Goal: Task Accomplishment & Management: Manage account settings

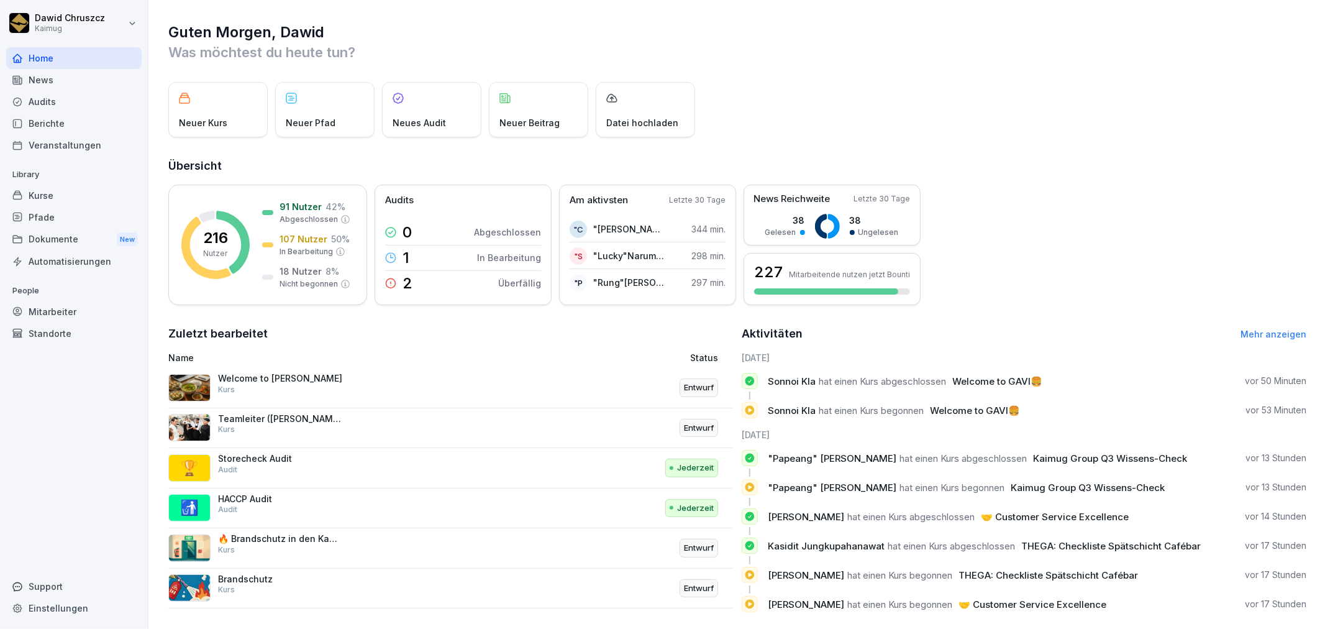
click at [84, 193] on div "Kurse" at bounding box center [73, 195] width 135 height 22
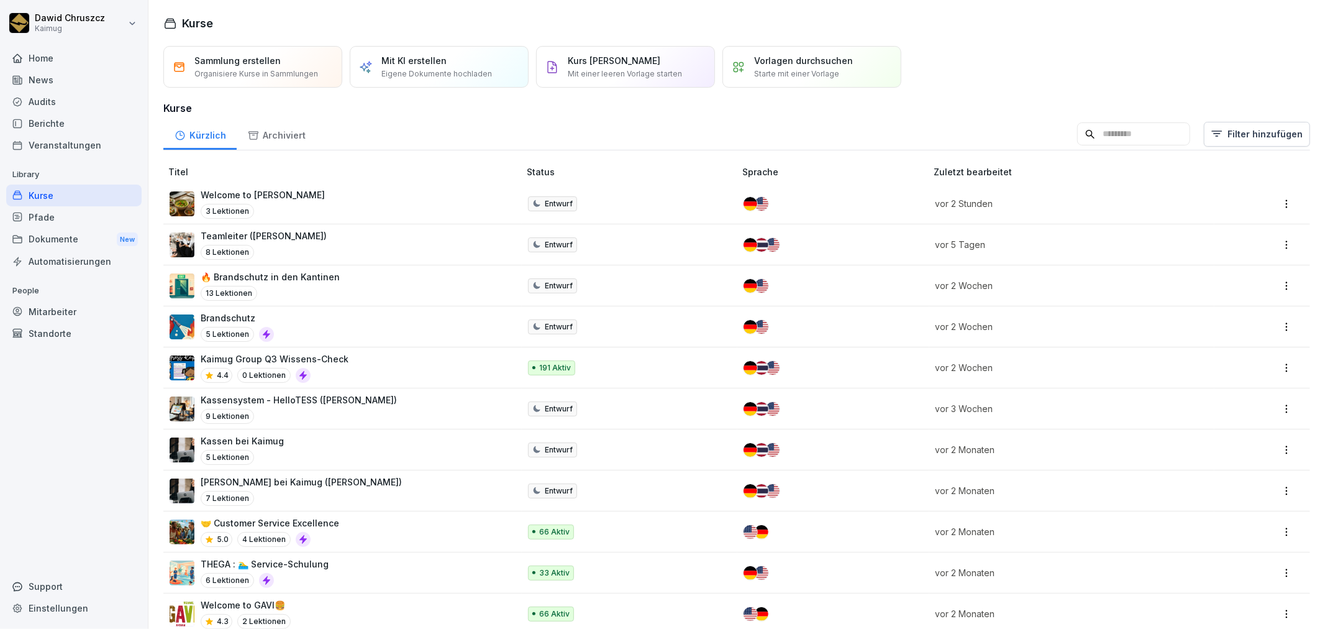
click at [332, 271] on p "🔥 Brandschutz in den Kantinen" at bounding box center [270, 276] width 139 height 13
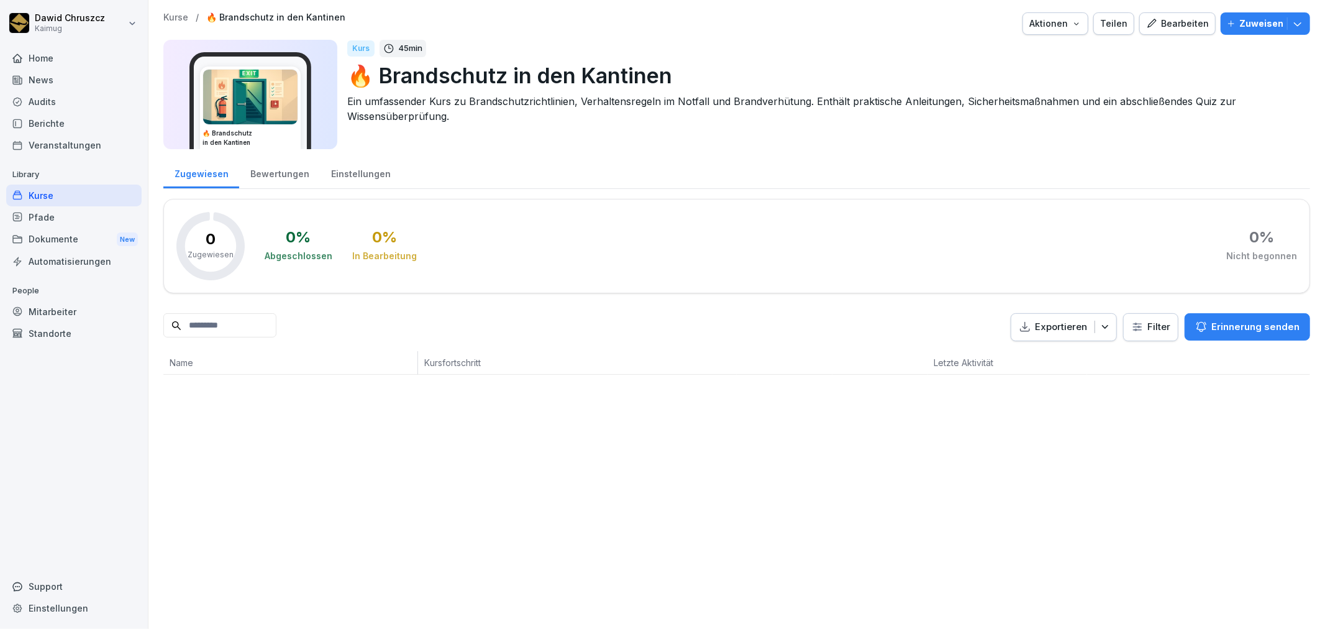
click at [56, 193] on div "Kurse" at bounding box center [73, 195] width 135 height 22
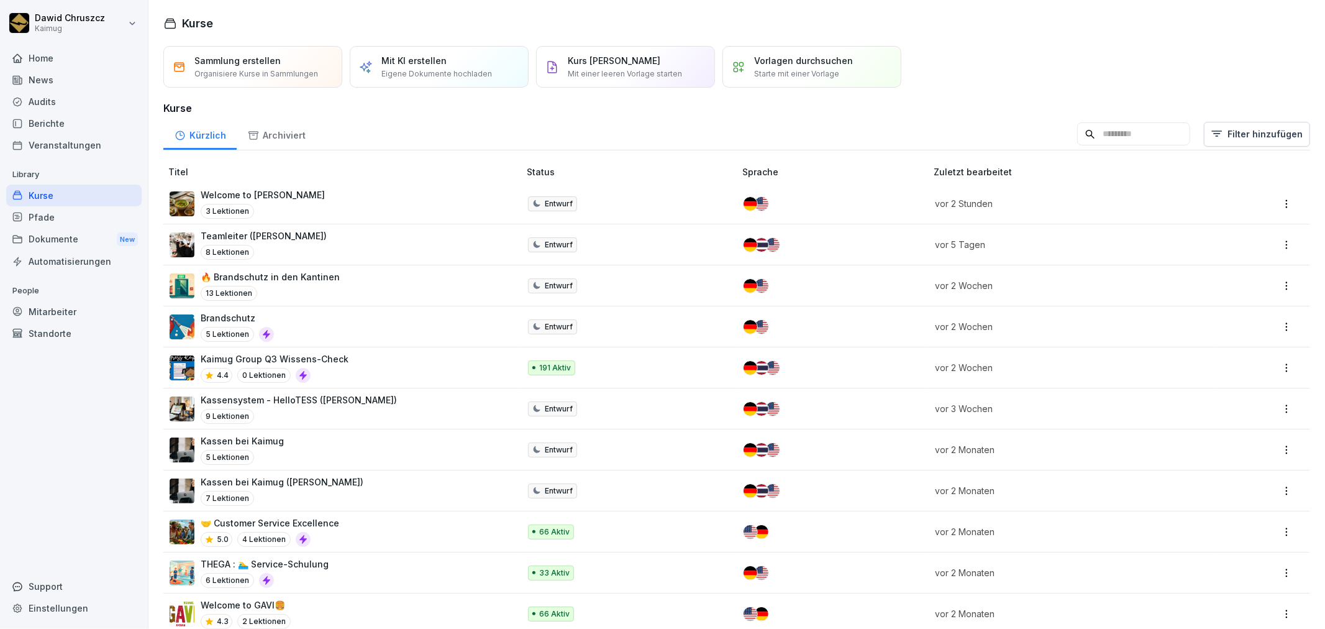
click at [1085, 140] on input at bounding box center [1133, 134] width 113 height 24
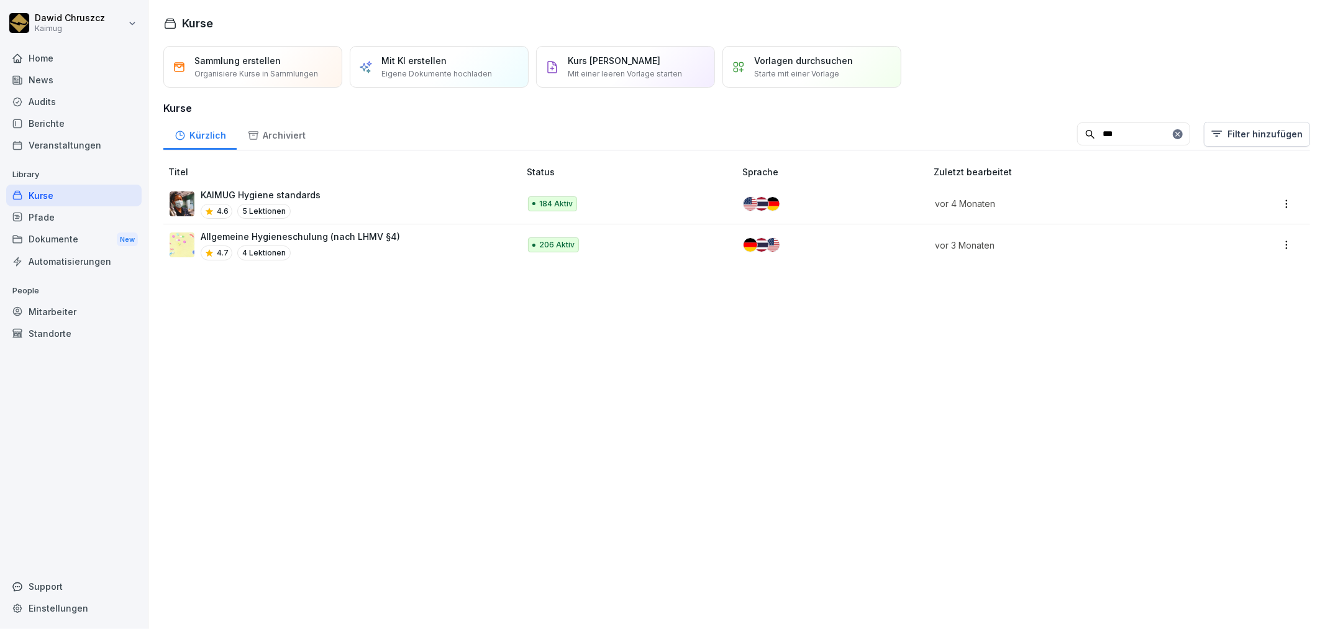
type input "***"
click at [384, 245] on div "4.7 4 Lektionen" at bounding box center [300, 252] width 199 height 15
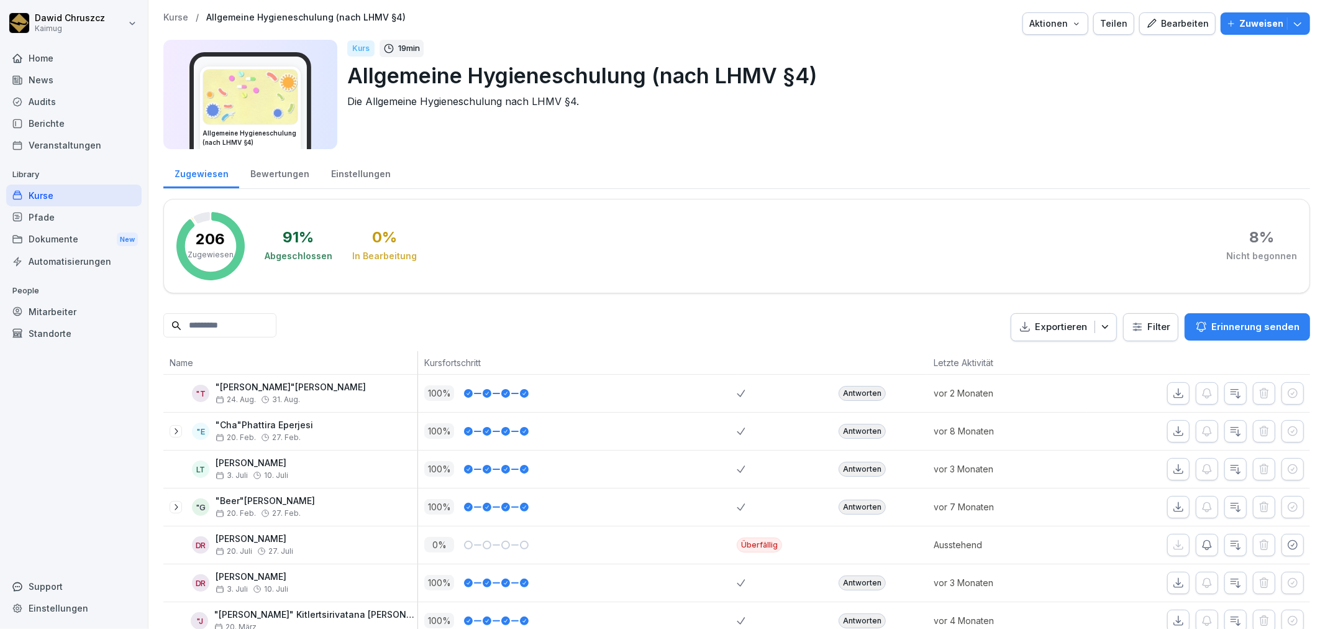
scroll to position [138, 0]
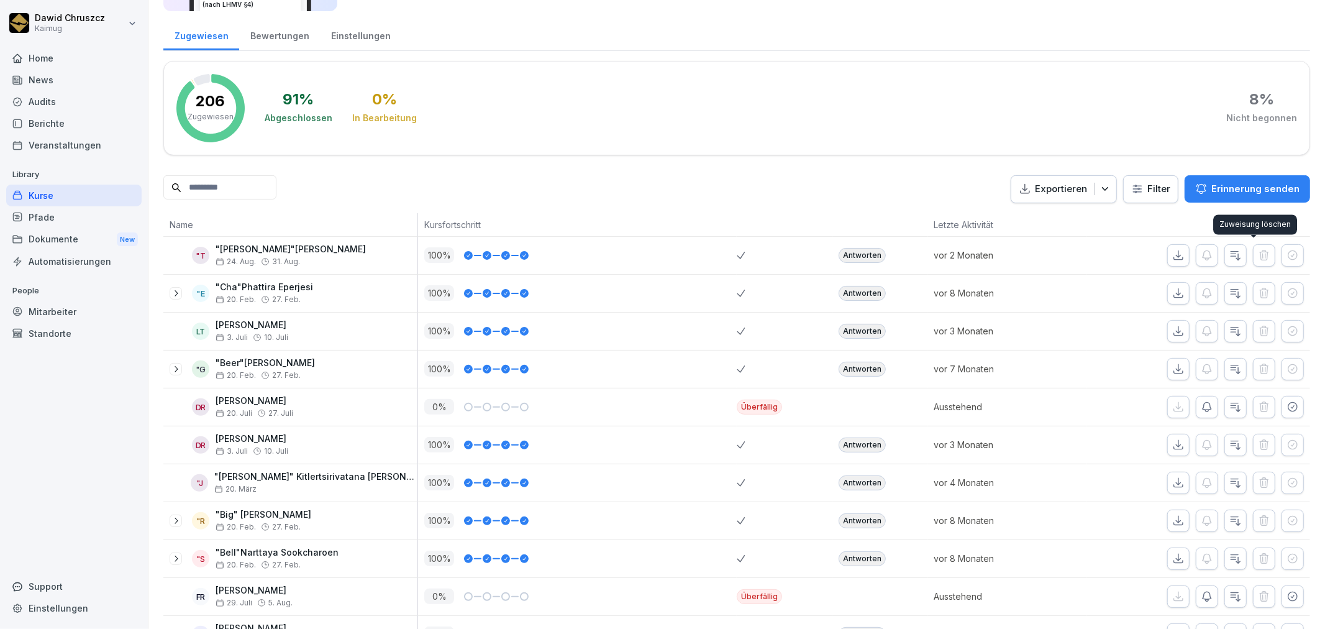
click at [1229, 255] on icon "button" at bounding box center [1235, 255] width 12 height 12
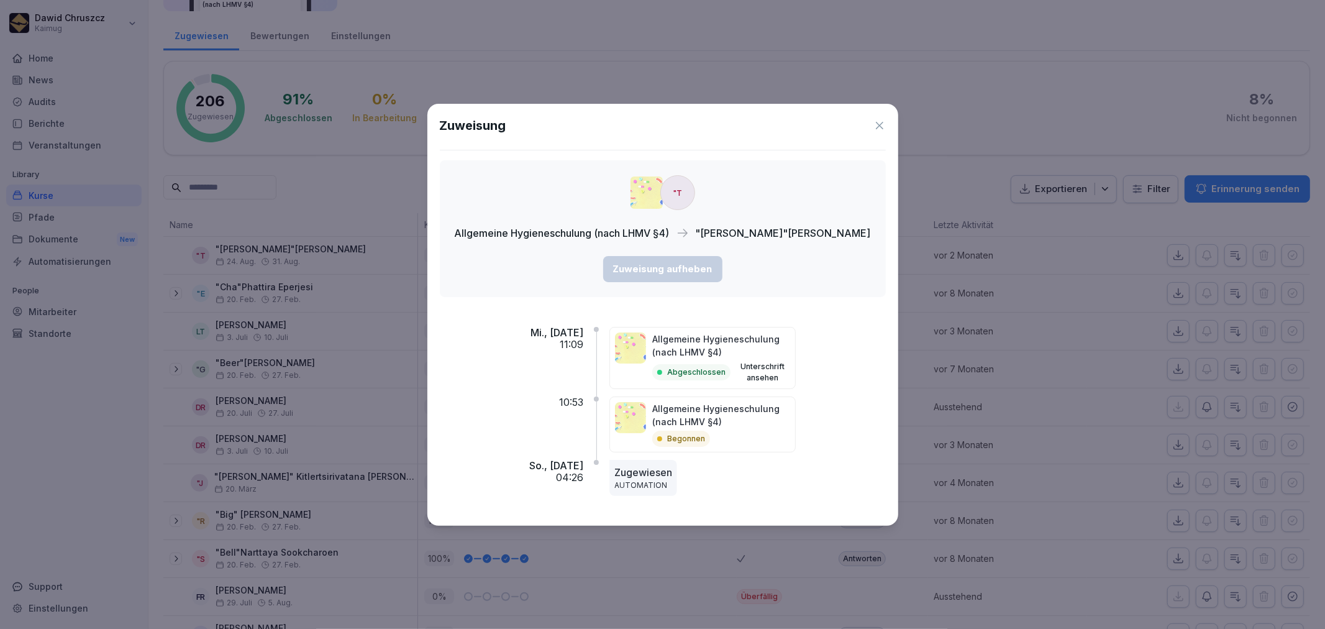
drag, startPoint x: 553, startPoint y: 344, endPoint x: 574, endPoint y: 348, distance: 20.8
click at [557, 344] on div "Mi., 27. Aug. 2025 11:09 Allgemeine Hygieneschulung (nach LHMV §4) Abgeschlosse…" at bounding box center [663, 410] width 446 height 206
click at [873, 123] on icon at bounding box center [879, 125] width 12 height 12
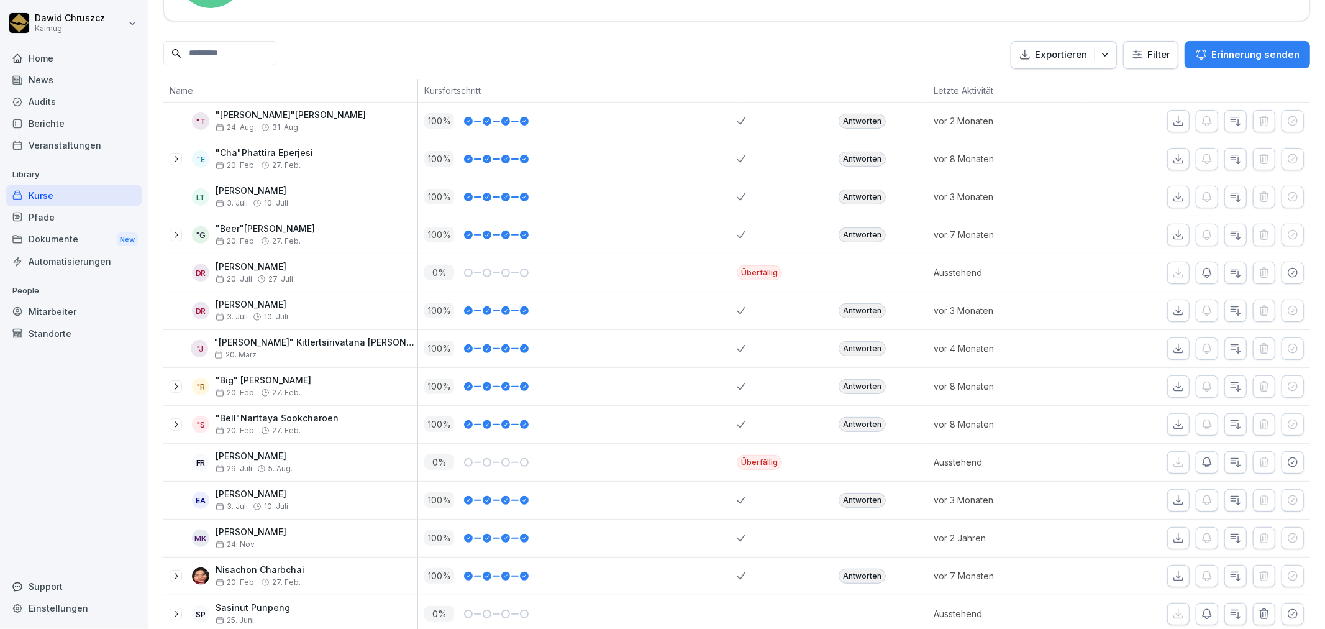
scroll to position [276, 0]
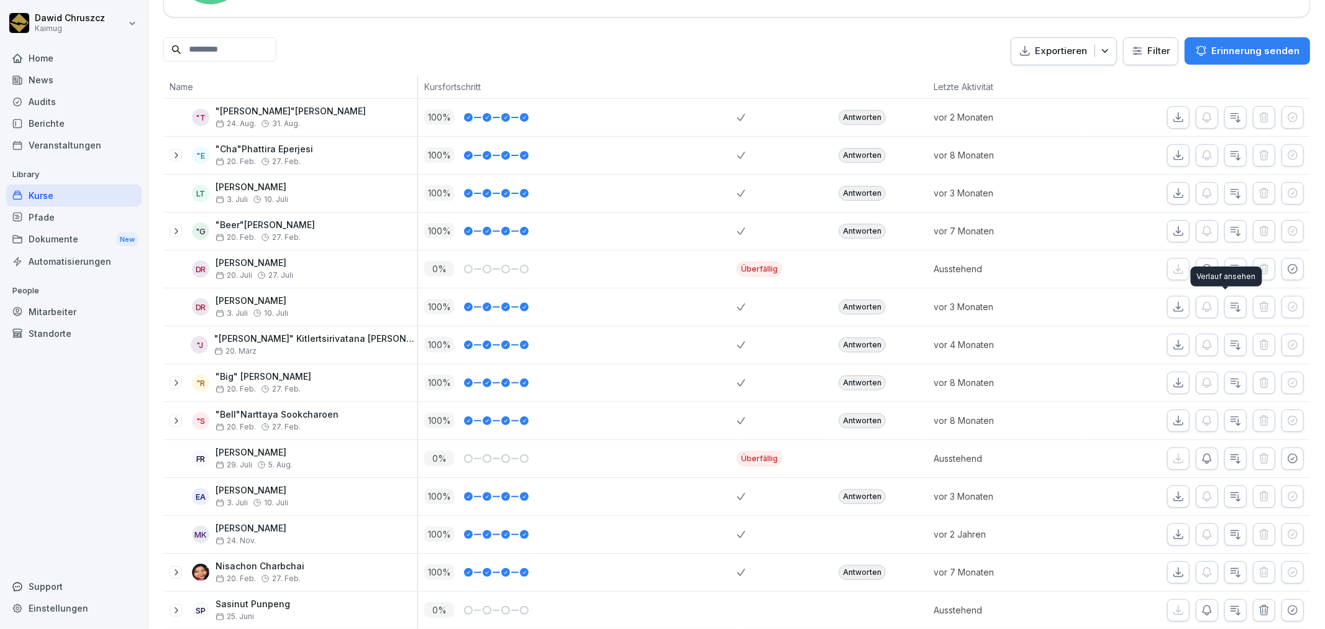
click at [1231, 303] on icon "button" at bounding box center [1235, 307] width 9 height 9
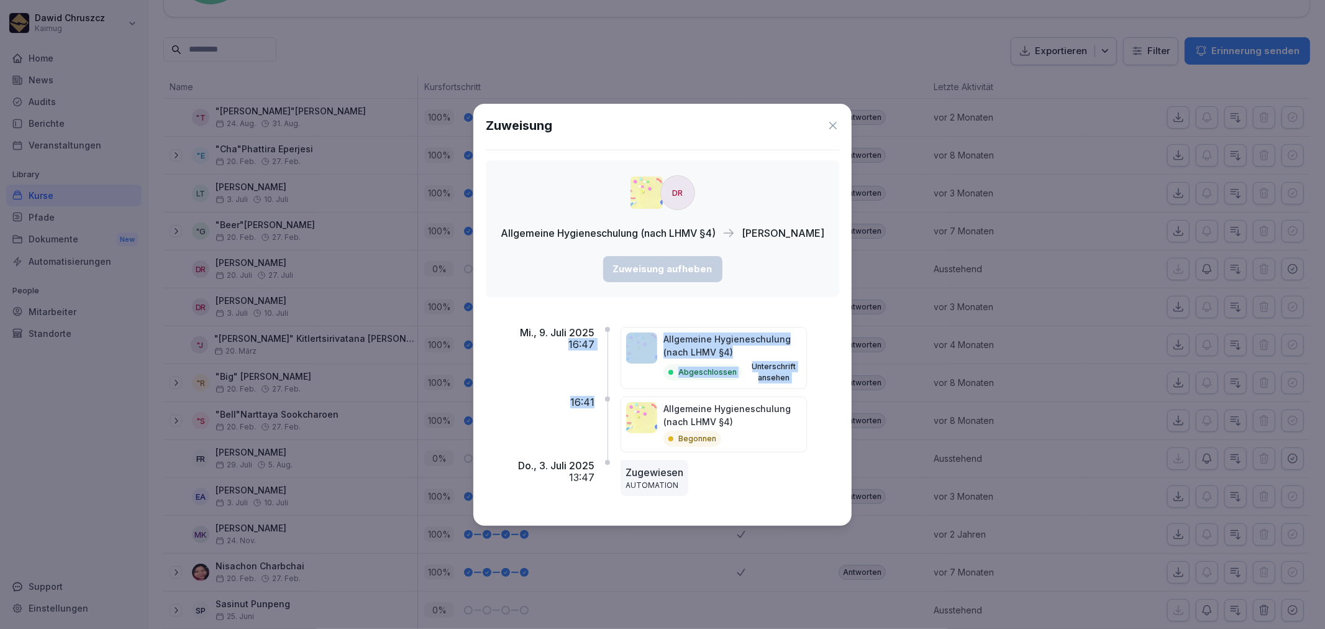
drag, startPoint x: 593, startPoint y: 406, endPoint x: 567, endPoint y: 355, distance: 57.2
click at [567, 355] on div "Mi., 9. Juli 2025 16:47 Allgemeine Hygieneschulung (nach LHMV §4) Abgeschlossen…" at bounding box center [662, 410] width 353 height 206
click at [567, 393] on div "Mi., 9. Juli 2025 16:47" at bounding box center [540, 362] width 109 height 70
click at [827, 127] on icon at bounding box center [833, 125] width 12 height 12
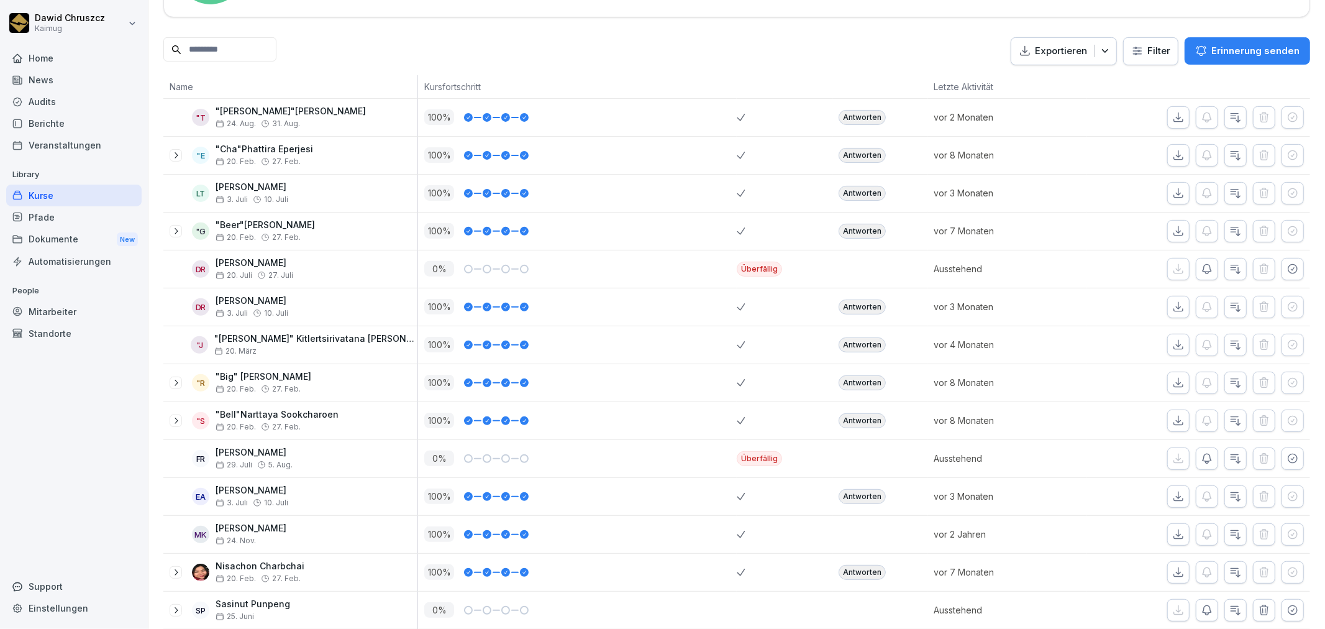
click at [1172, 232] on icon "button" at bounding box center [1178, 231] width 12 height 12
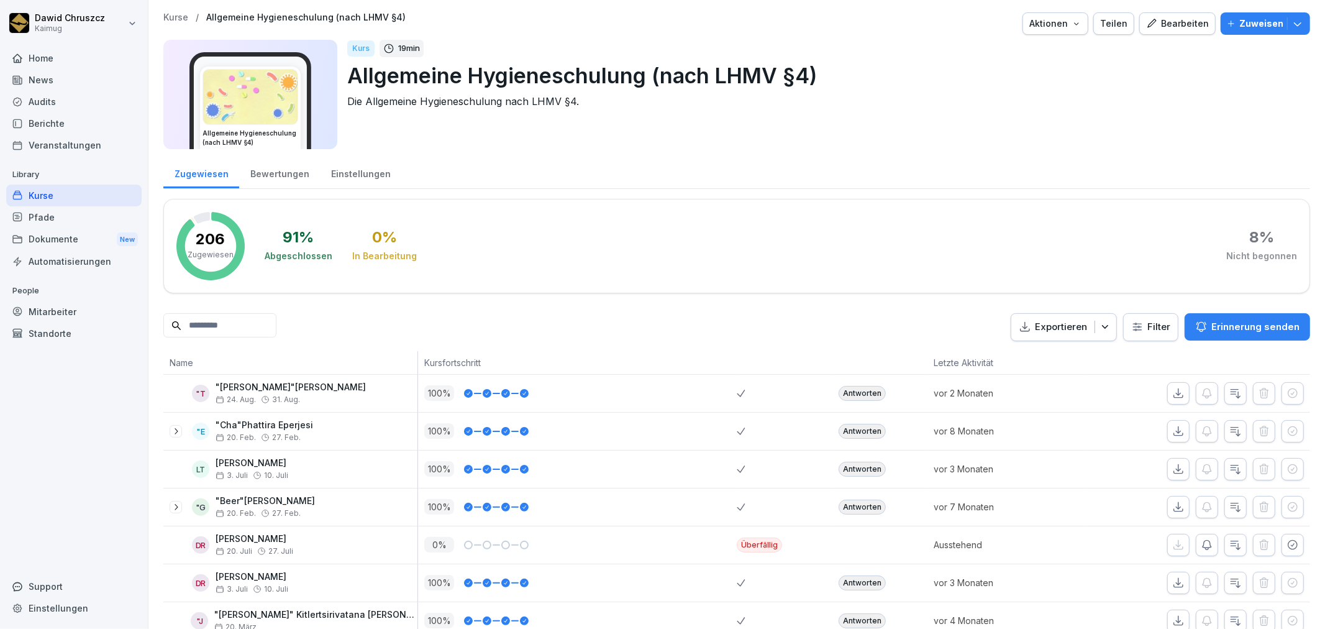
scroll to position [1, 0]
click at [48, 189] on div "Kurse" at bounding box center [73, 195] width 135 height 22
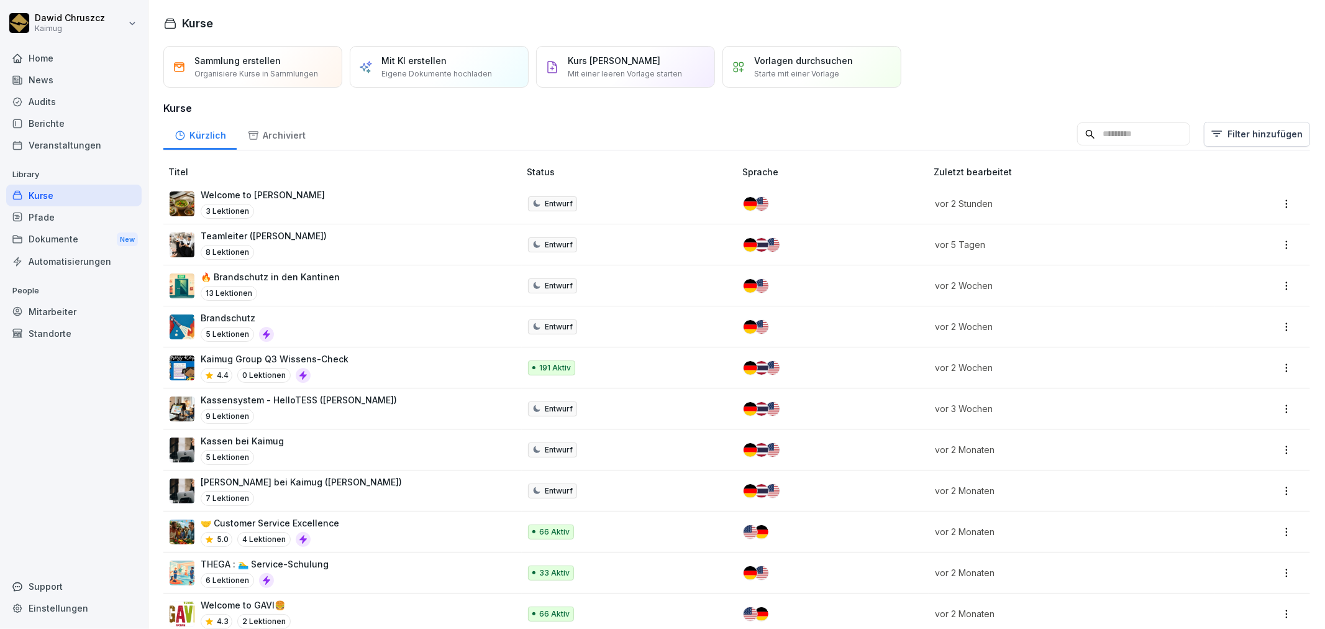
click at [277, 276] on p "🔥 Brandschutz in den Kantinen" at bounding box center [270, 276] width 139 height 13
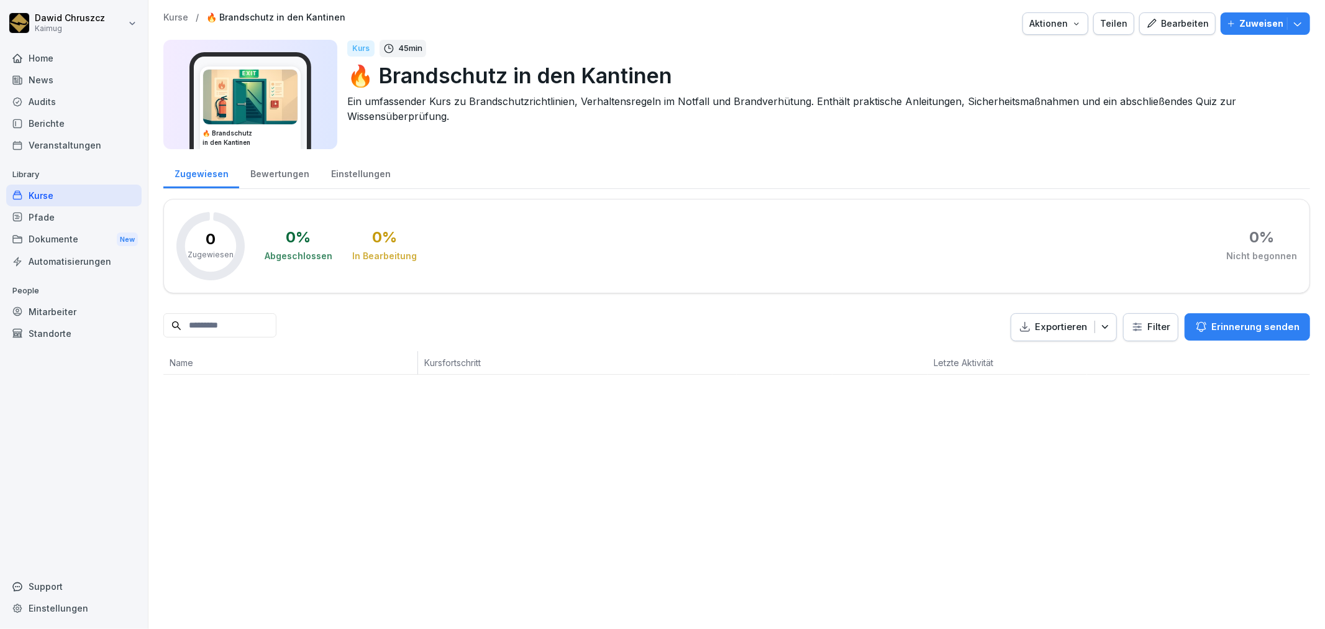
click at [1182, 36] on div "Kurse / 🔥 Brandschutz in den Kantinen Aktionen Teilen Bearbeiten Zuweisen 🔥 Bra…" at bounding box center [736, 84] width 1147 height 144
click at [1169, 25] on div "Bearbeiten" at bounding box center [1177, 24] width 63 height 14
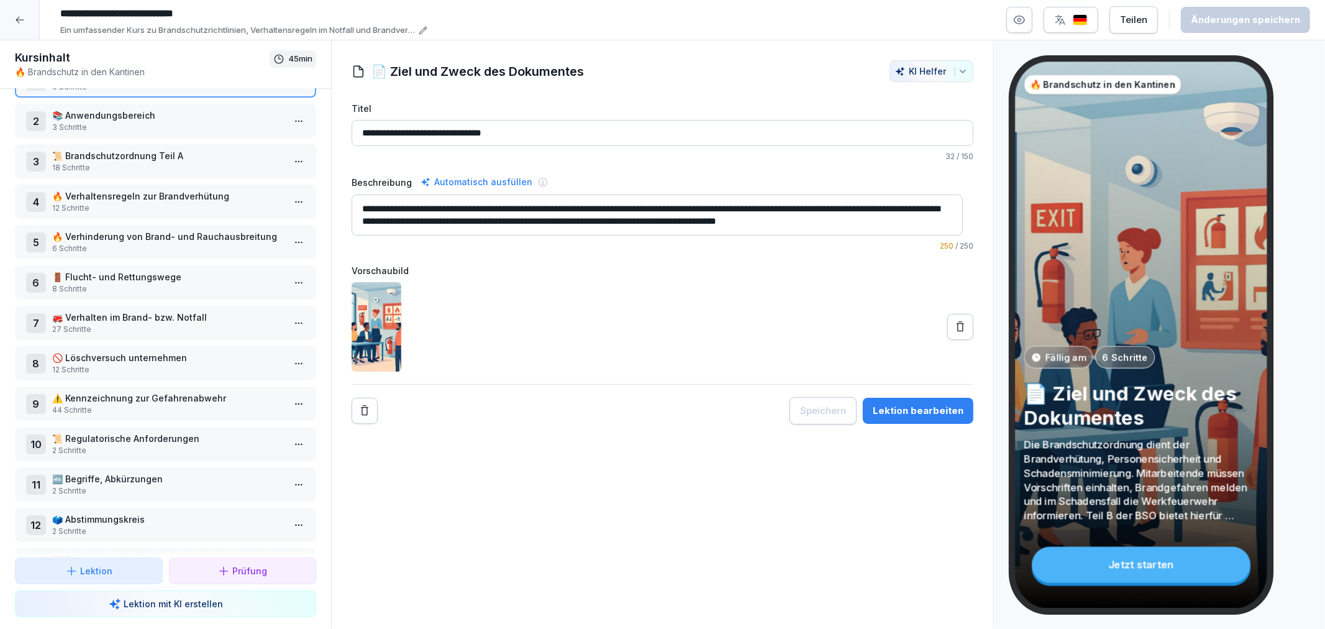
scroll to position [76, 0]
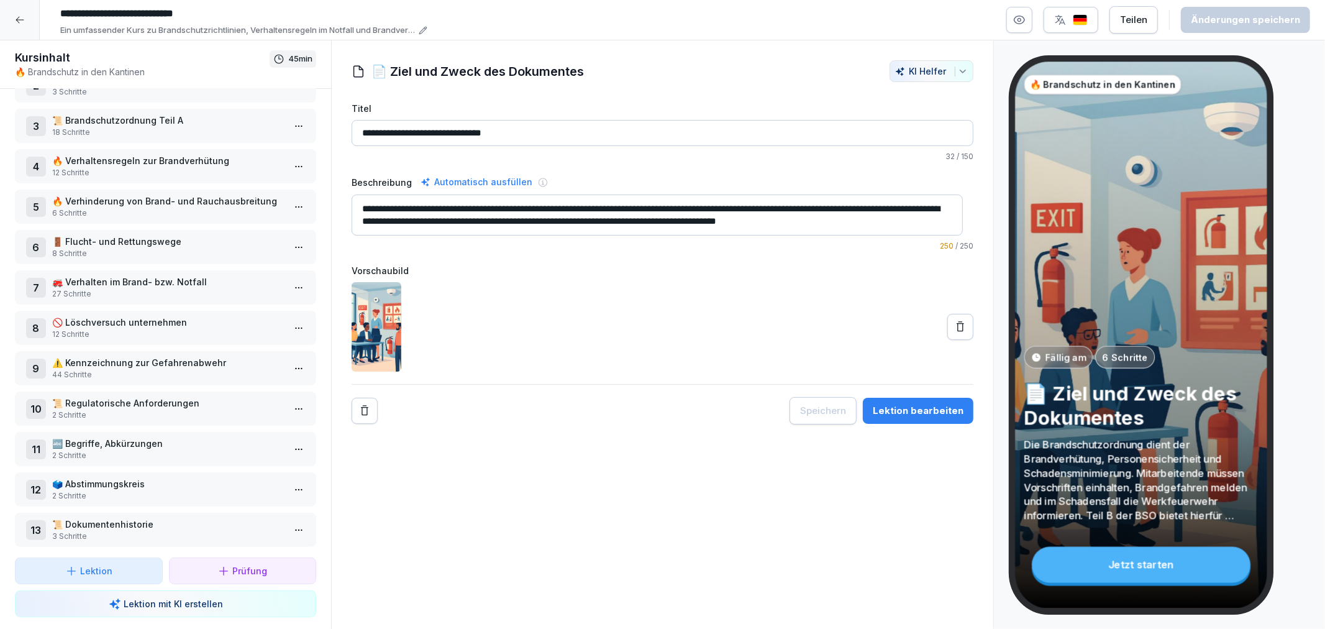
click at [104, 356] on p "⚠️ Kennzeichnung zur Gefahrenabwehr" at bounding box center [168, 362] width 232 height 13
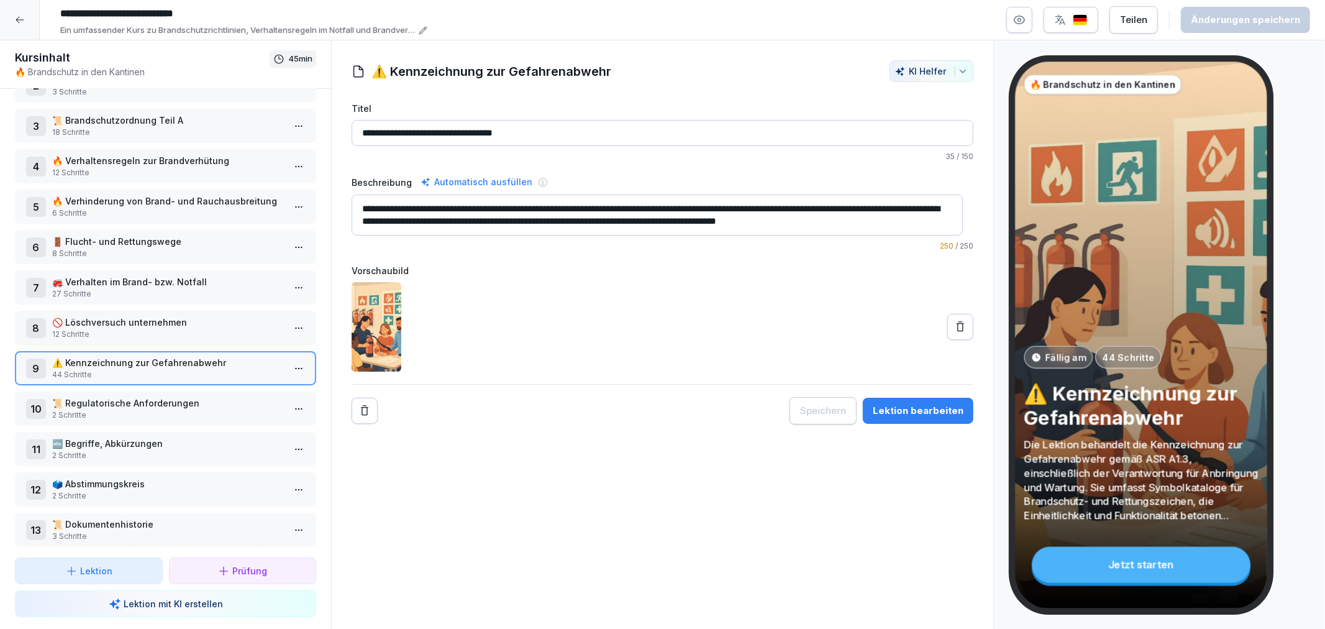
click at [909, 423] on button "Lektion bearbeiten" at bounding box center [918, 411] width 111 height 26
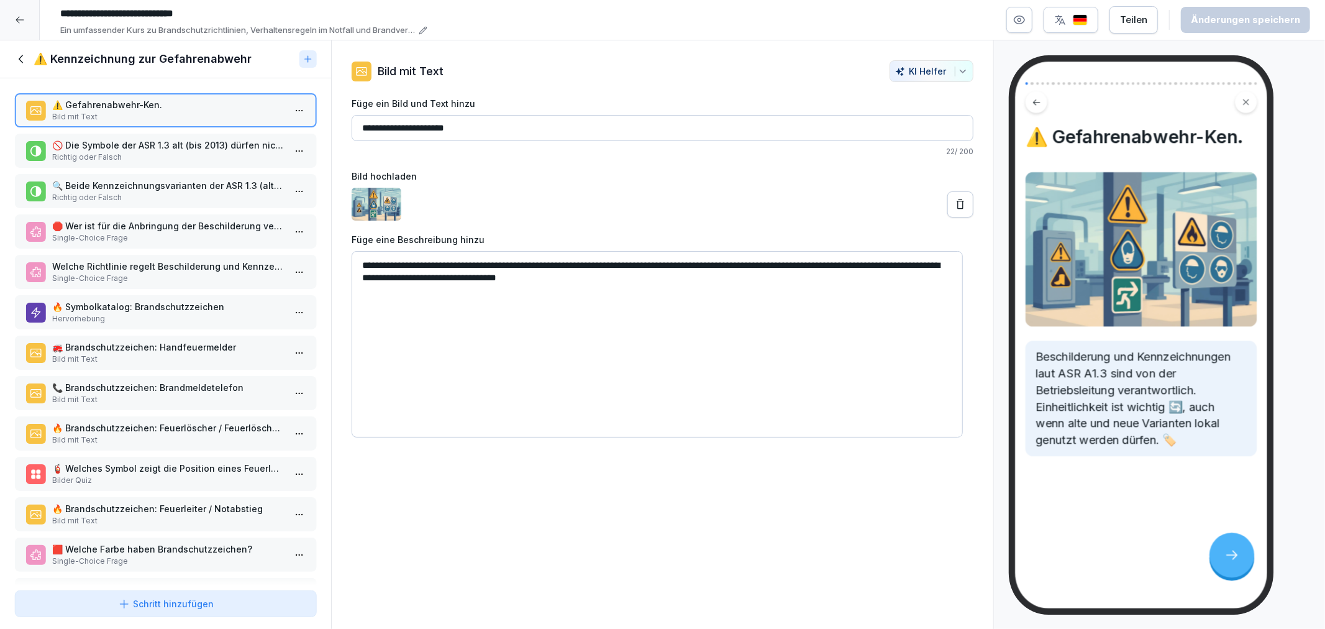
click at [189, 144] on p "🚫 Die Symbole der ASR 1.3 alt (bis 2013) dürfen nicht mehr verwendet werden." at bounding box center [168, 145] width 232 height 13
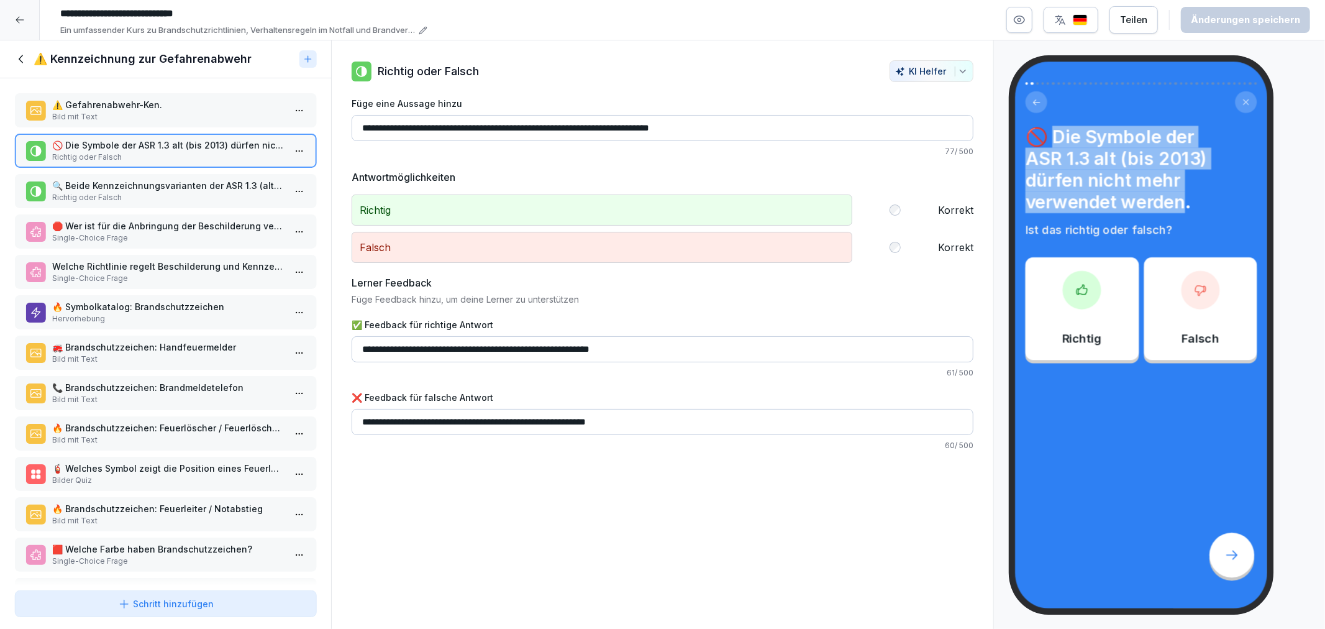
drag, startPoint x: 1053, startPoint y: 132, endPoint x: 1188, endPoint y: 207, distance: 155.2
click at [1188, 207] on h4 "🚫 Die Symbole der ASR 1.3 alt (bis 2013) dürfen nicht mehr verwendet werden." at bounding box center [1142, 169] width 232 height 87
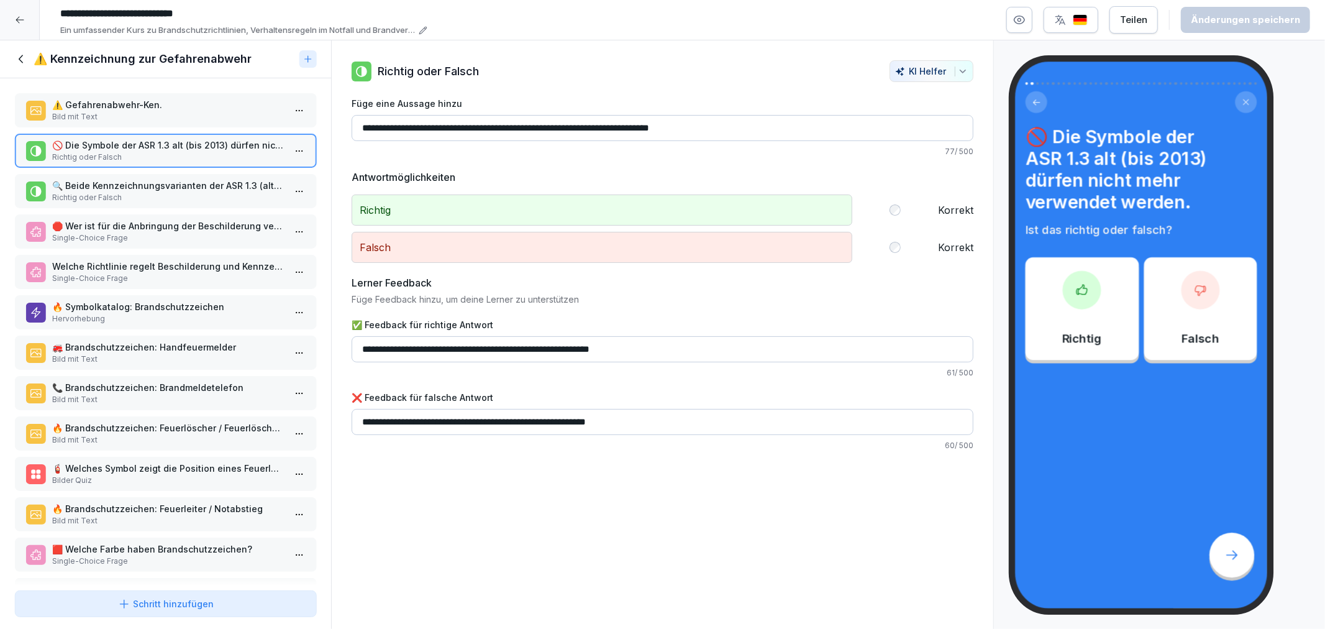
click at [1235, 211] on h4 "🚫 Die Symbole der ASR 1.3 alt (bis 2013) dürfen nicht mehr verwendet werden." at bounding box center [1142, 169] width 232 height 87
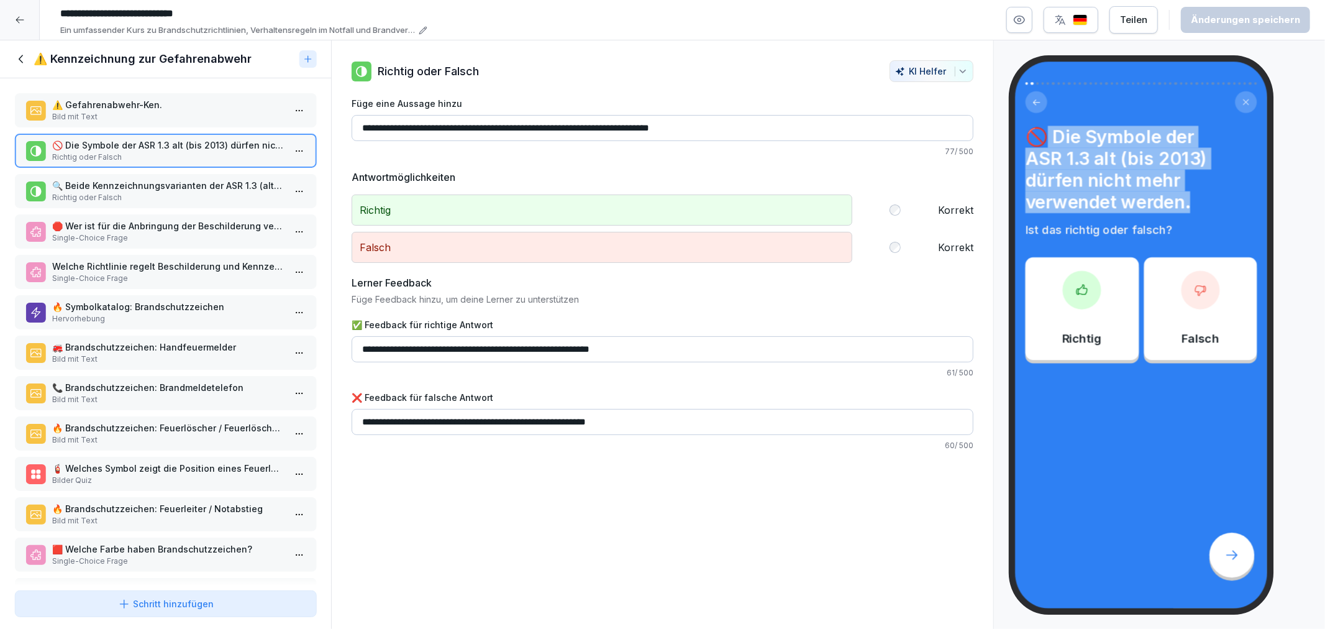
drag, startPoint x: 1206, startPoint y: 198, endPoint x: 1052, endPoint y: 140, distance: 164.9
click at [1052, 140] on h4 "🚫 Die Symbole der ASR 1.3 alt (bis 2013) dürfen nicht mehr verwendet werden." at bounding box center [1142, 169] width 232 height 87
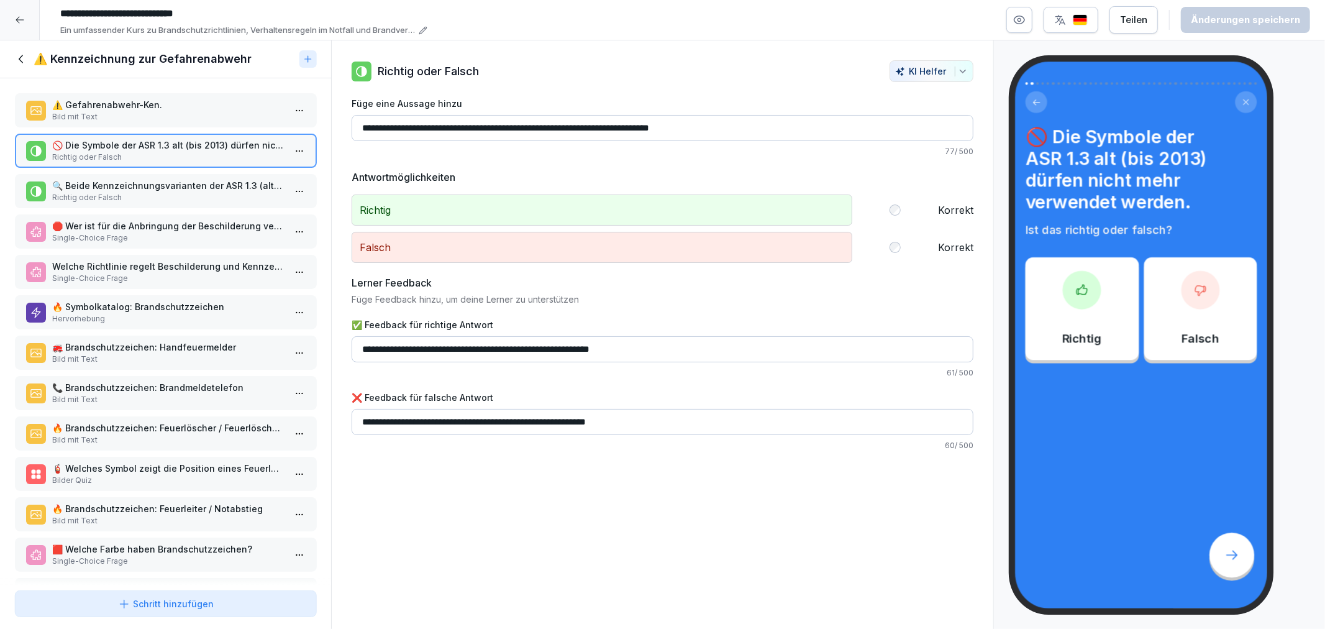
click at [128, 106] on p "⚠️ Gefahrenabwehr-Ken." at bounding box center [168, 104] width 232 height 13
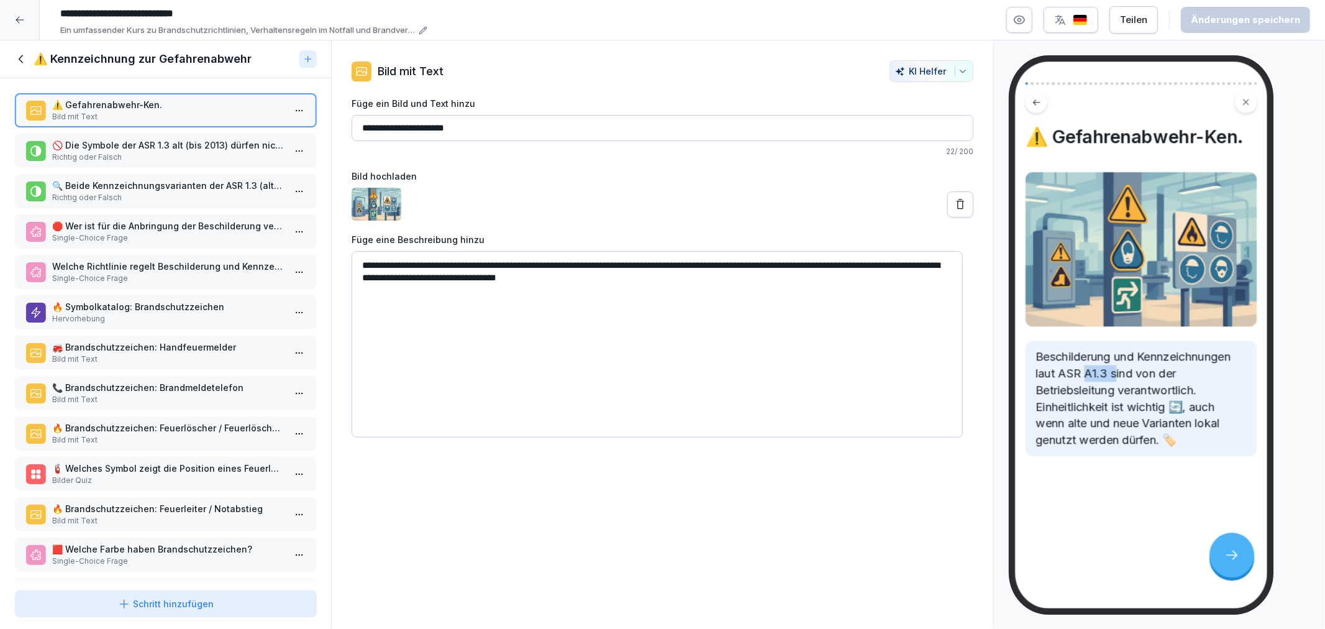
drag, startPoint x: 1085, startPoint y: 370, endPoint x: 1116, endPoint y: 380, distance: 32.0
click at [1116, 380] on p "Beschilderung und Kennzeichnungen laut ASR A1.3 sind von der Betriebsleitung ve…" at bounding box center [1141, 398] width 211 height 100
click at [1159, 380] on p "Beschilderung und Kennzeichnungen laut ASR A1.3 sind von der Betriebsleitung ve…" at bounding box center [1141, 398] width 211 height 100
click at [150, 150] on p "🚫 Die Symbole der ASR 1.3 alt (bis 2013) dürfen nicht mehr verwendet werden." at bounding box center [168, 145] width 232 height 13
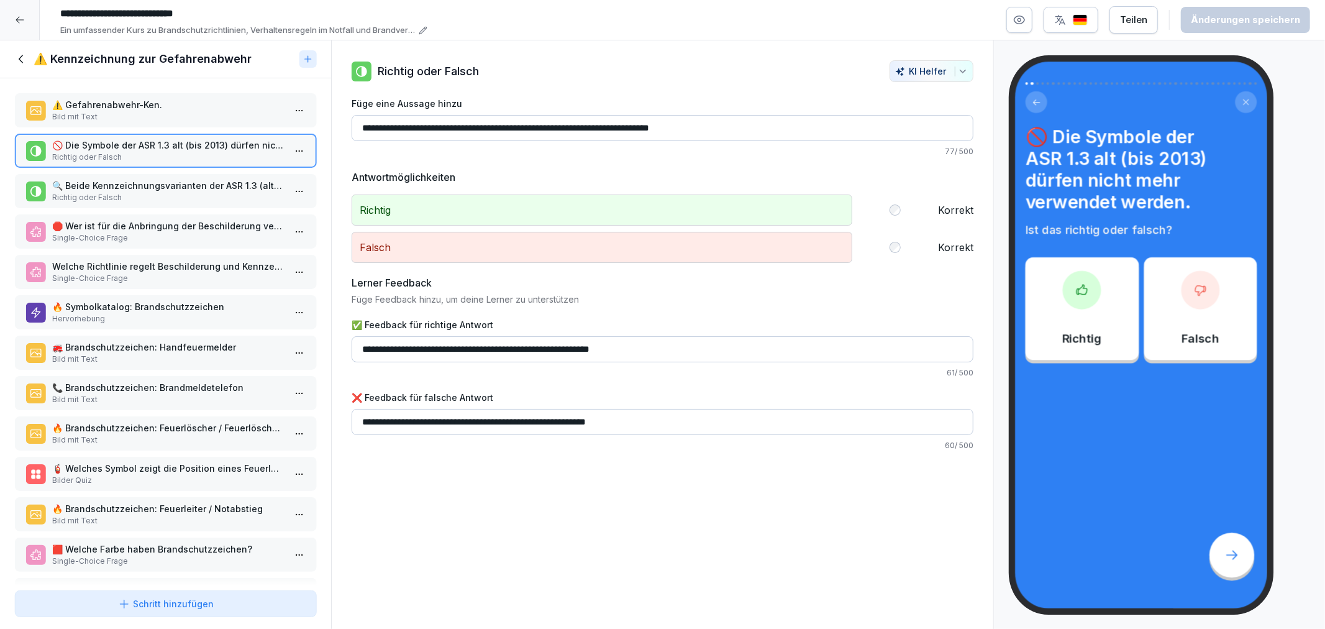
click at [96, 194] on p "Richtig oder Falsch" at bounding box center [168, 197] width 232 height 11
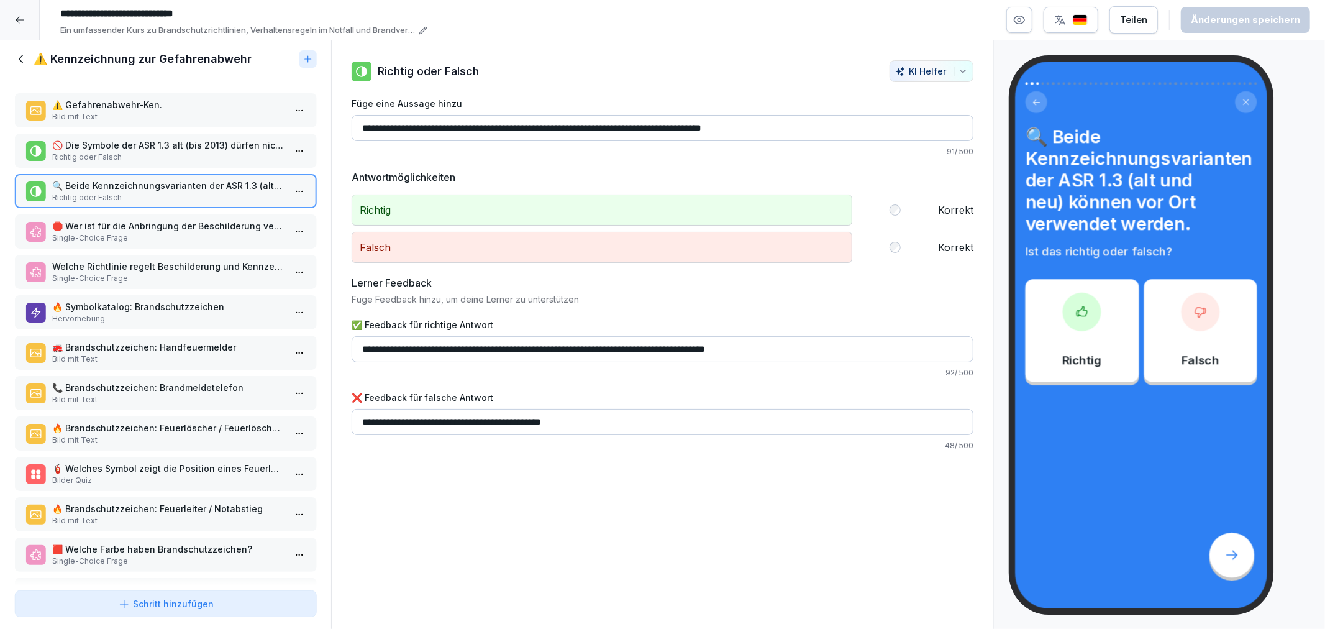
click at [106, 237] on p "Single-Choice Frage" at bounding box center [168, 237] width 232 height 11
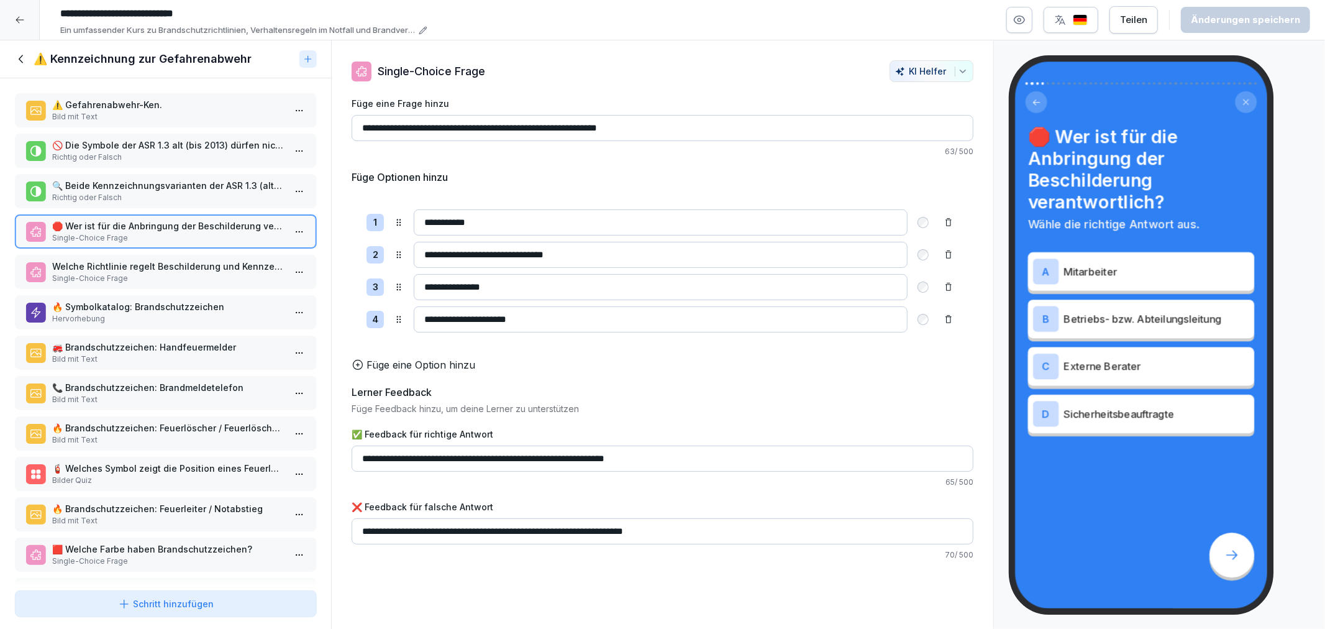
click at [143, 98] on p "⚠️ Gefahrenabwehr-Ken." at bounding box center [168, 104] width 232 height 13
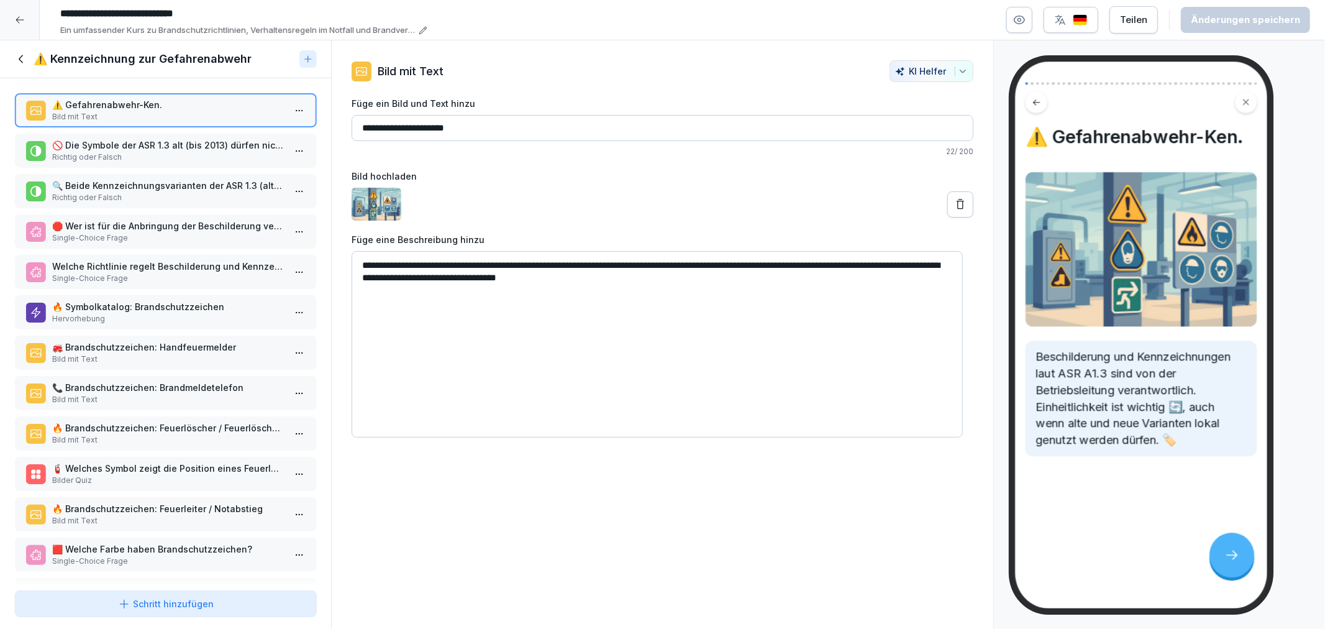
click at [101, 232] on p "Single-Choice Frage" at bounding box center [168, 237] width 232 height 11
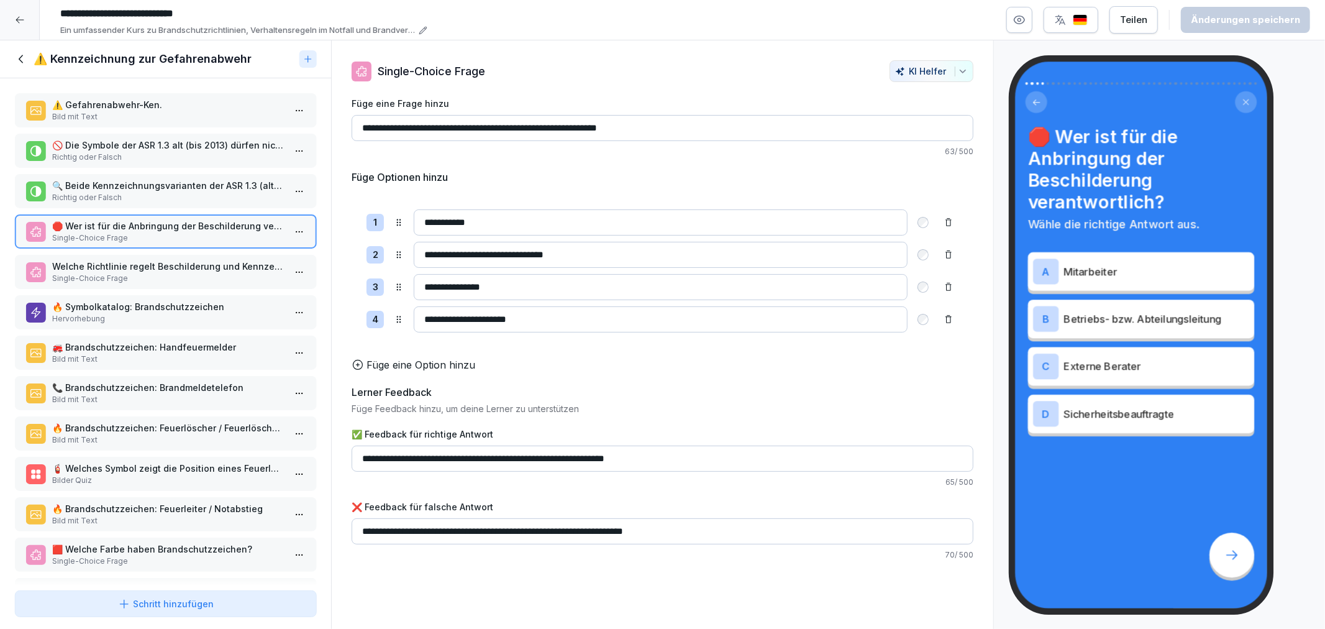
click at [84, 273] on p "Single-Choice Frage" at bounding box center [168, 278] width 232 height 11
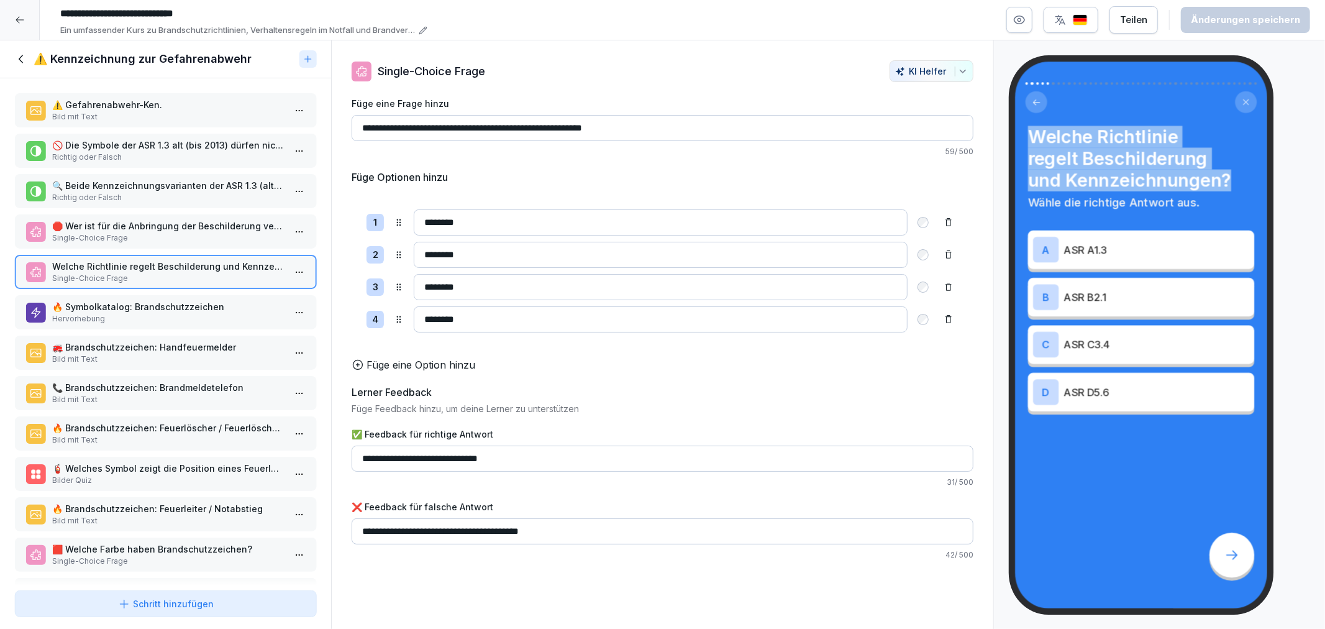
drag, startPoint x: 1031, startPoint y: 130, endPoint x: 1241, endPoint y: 181, distance: 215.9
click at [1241, 181] on h4 "Welche Richtlinie regelt Beschilderung und Kennzeichnungen?" at bounding box center [1141, 158] width 226 height 65
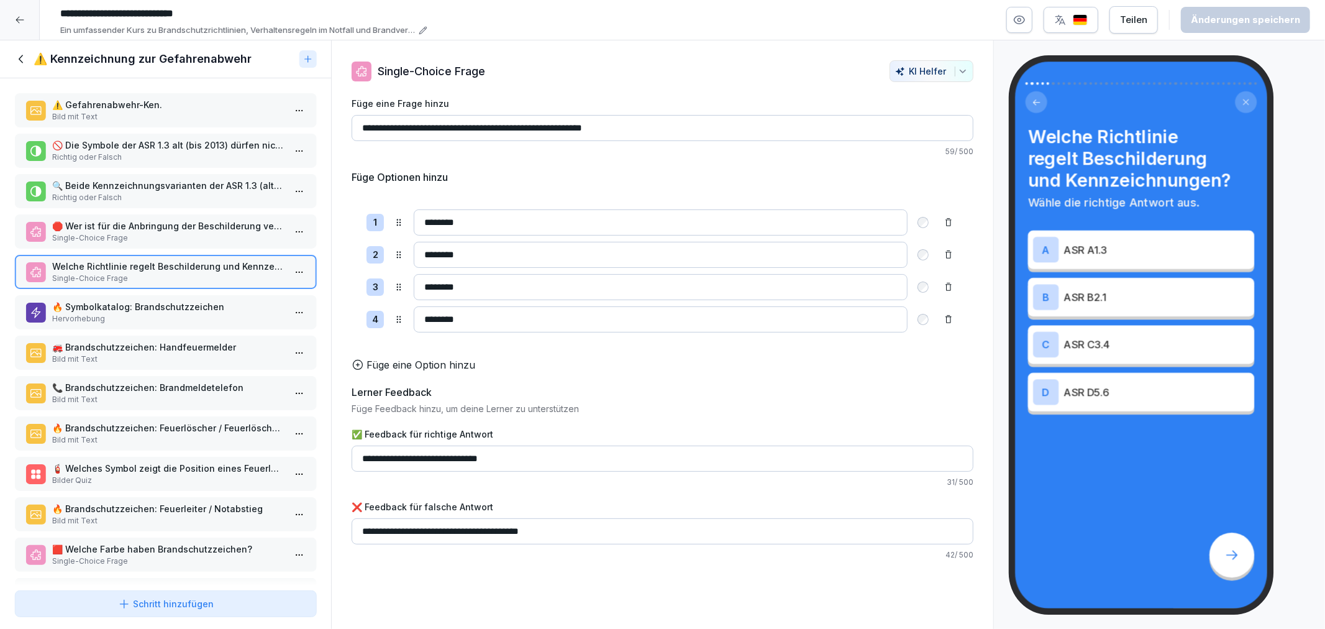
click at [1247, 196] on p "Wähle die richtige Antwort aus." at bounding box center [1141, 202] width 226 height 17
click at [139, 313] on p "Hervorhebung" at bounding box center [168, 318] width 232 height 11
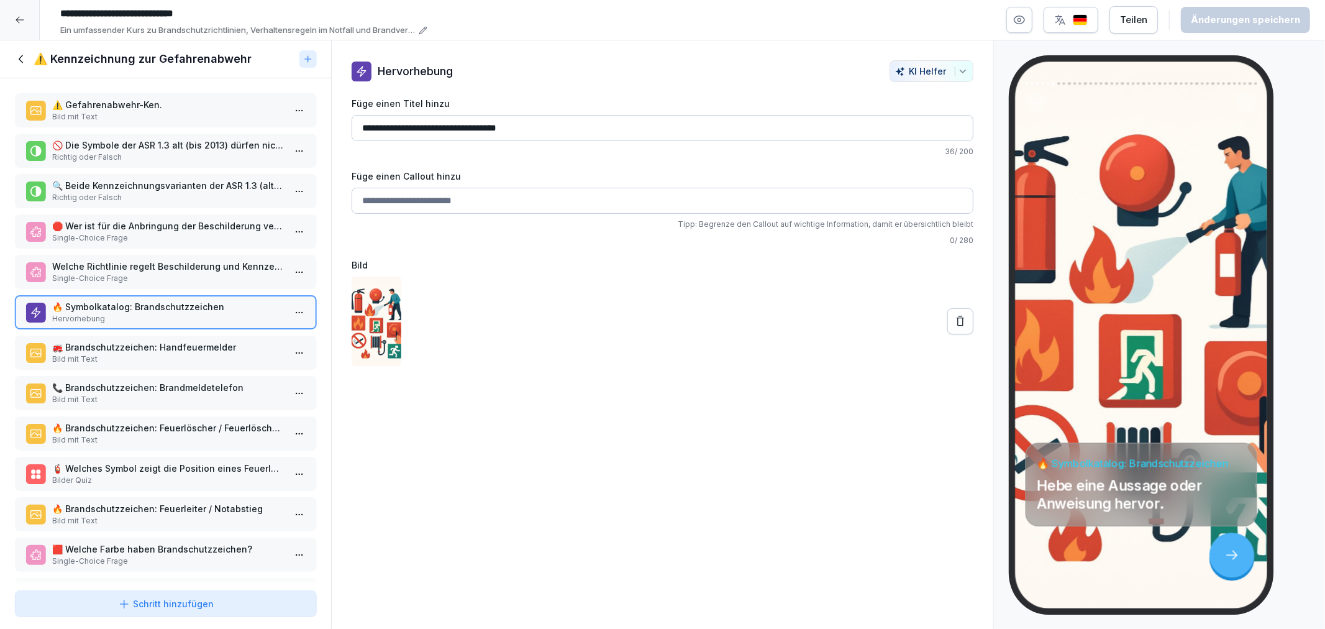
click at [150, 340] on p "🚒 Brandschutzzeichen: Handfeuermelder" at bounding box center [168, 346] width 232 height 13
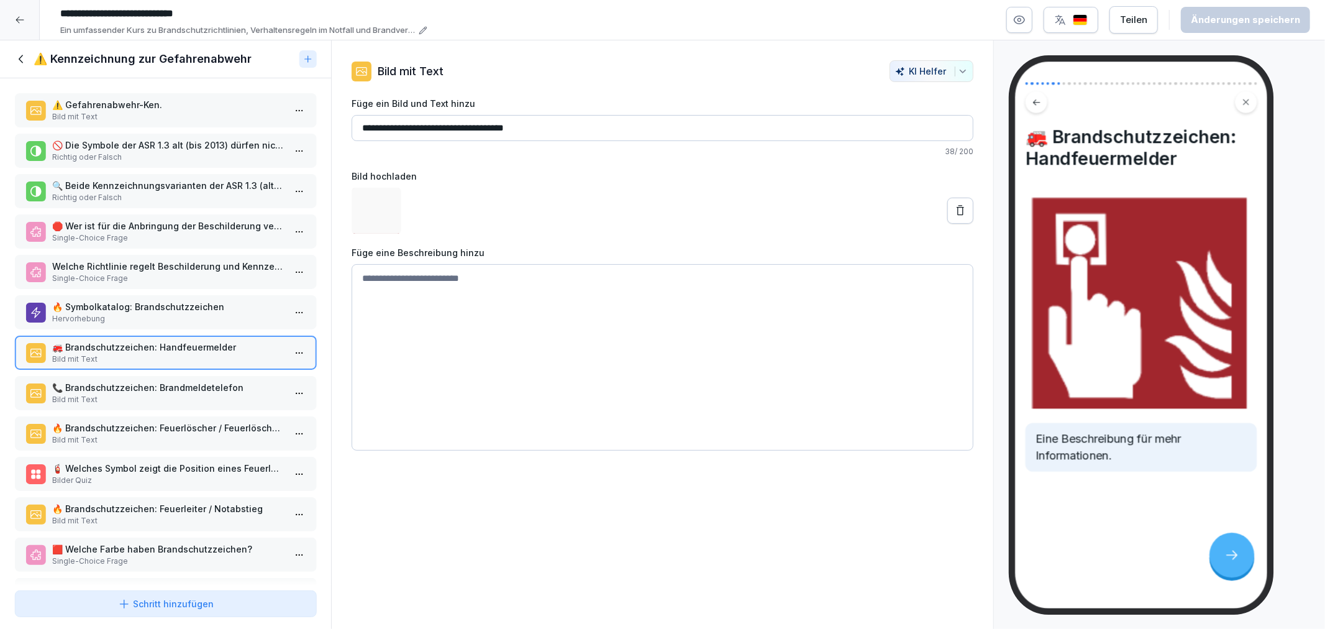
click at [172, 394] on p "Bild mit Text" at bounding box center [168, 399] width 232 height 11
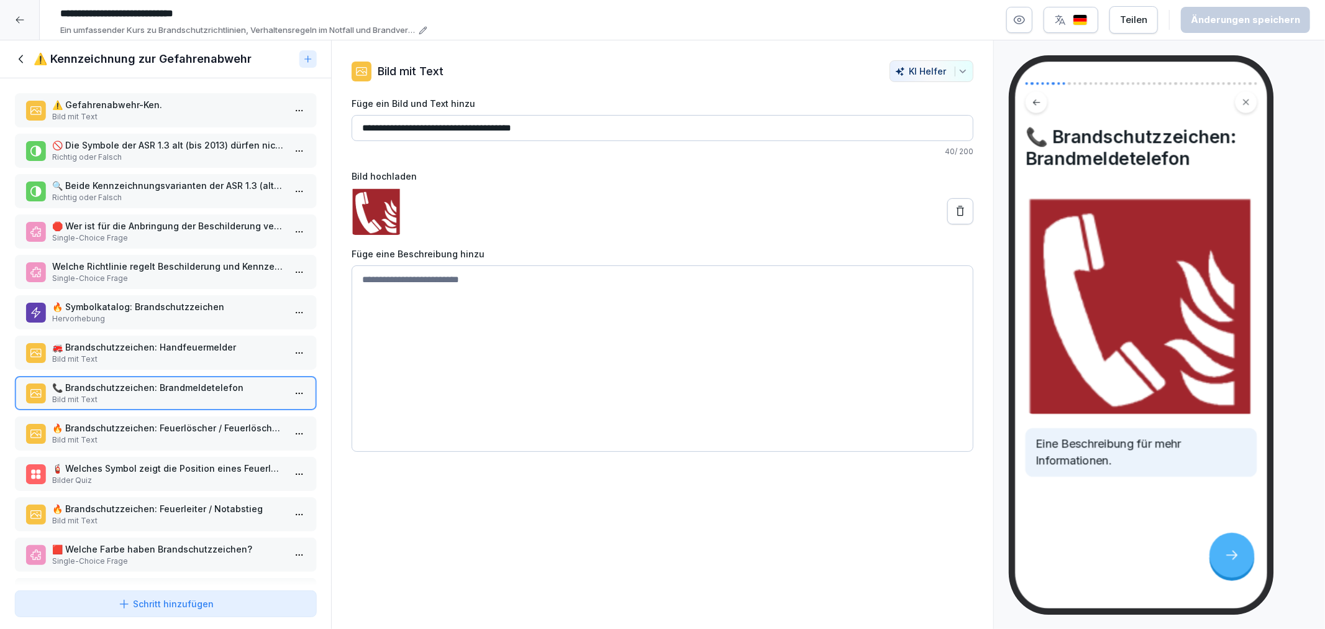
click at [181, 434] on p "Bild mit Text" at bounding box center [168, 439] width 232 height 11
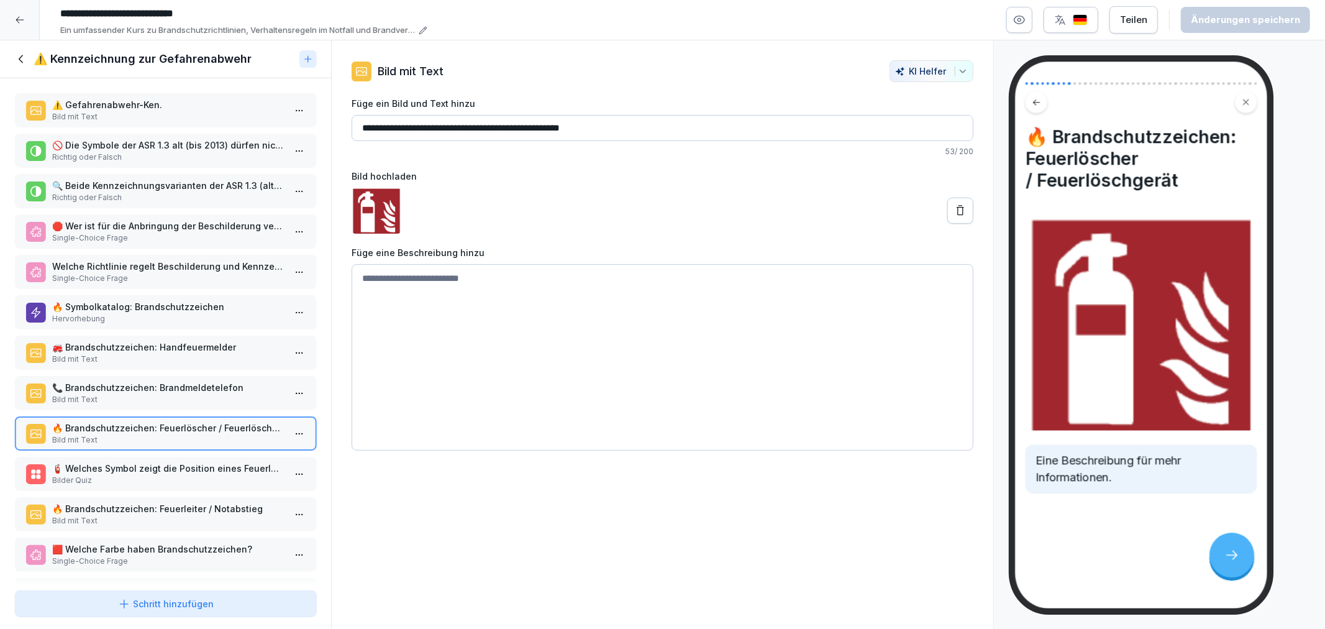
click at [13, 53] on div "⚠️ Kennzeichnung zur Gefahrenabwehr" at bounding box center [165, 59] width 331 height 38
click at [25, 55] on icon at bounding box center [22, 59] width 14 height 14
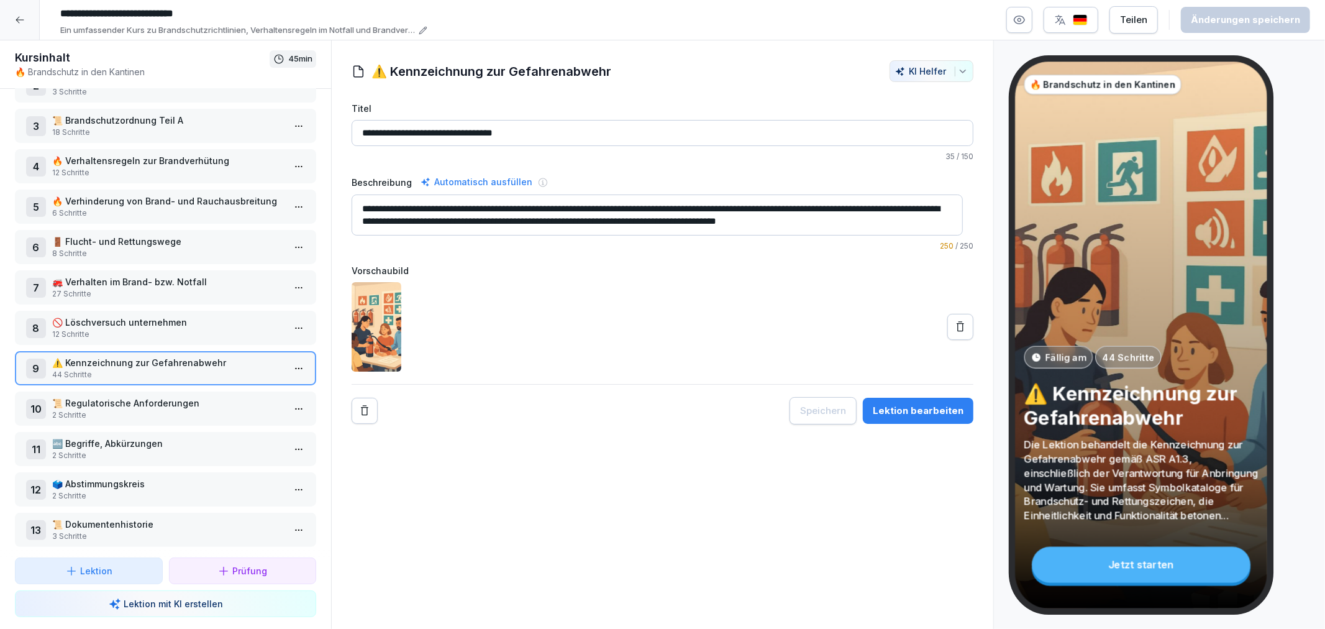
click at [12, 9] on div at bounding box center [20, 20] width 40 height 40
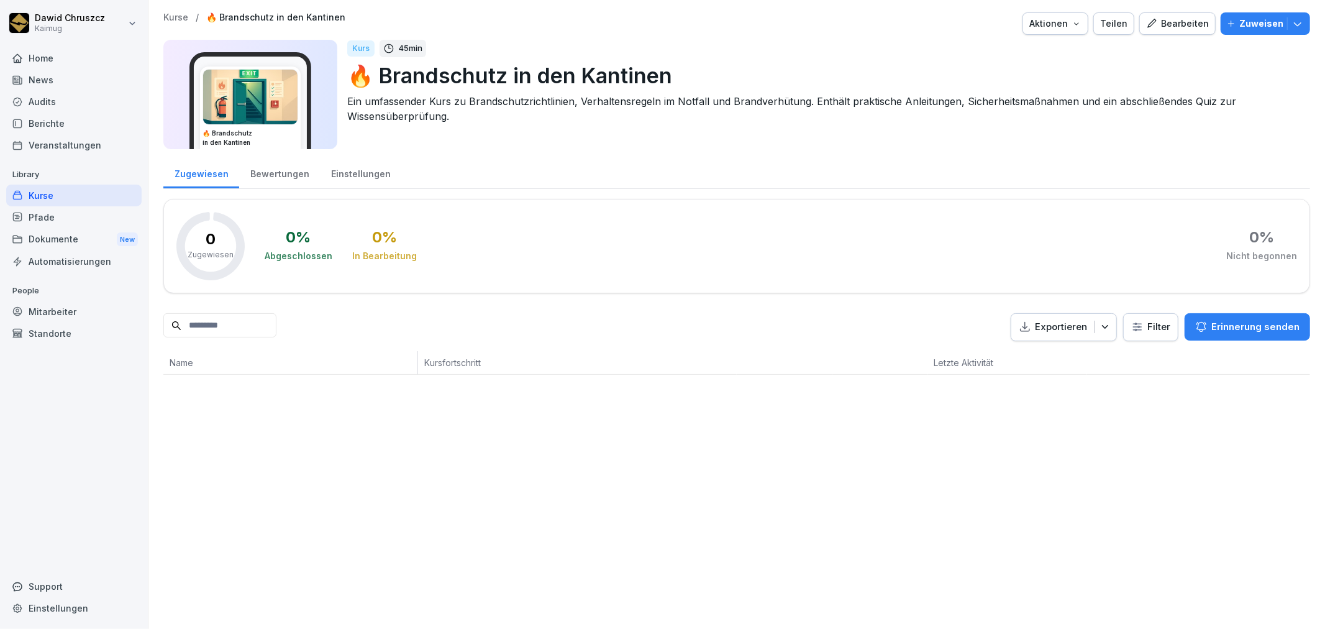
click at [1081, 15] on button "Aktionen" at bounding box center [1055, 23] width 66 height 22
click at [1017, 112] on p "Druckansicht" at bounding box center [998, 116] width 53 height 11
click at [389, 160] on div "Einstellungen" at bounding box center [360, 173] width 81 height 32
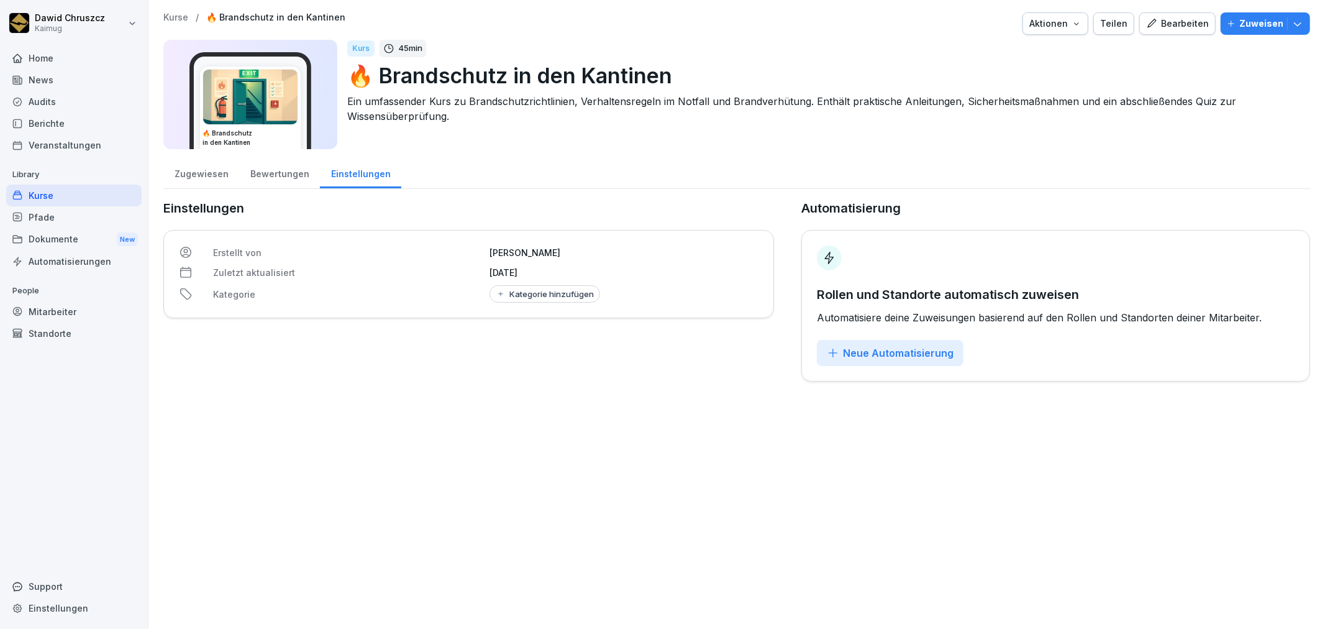
click at [457, 142] on div "Kurs 45 min 🔥 Brandschutz in den Kantinen Ein umfassender Kurs zu Brandschutzri…" at bounding box center [823, 94] width 953 height 109
click at [191, 176] on div "Zugewiesen" at bounding box center [201, 173] width 76 height 32
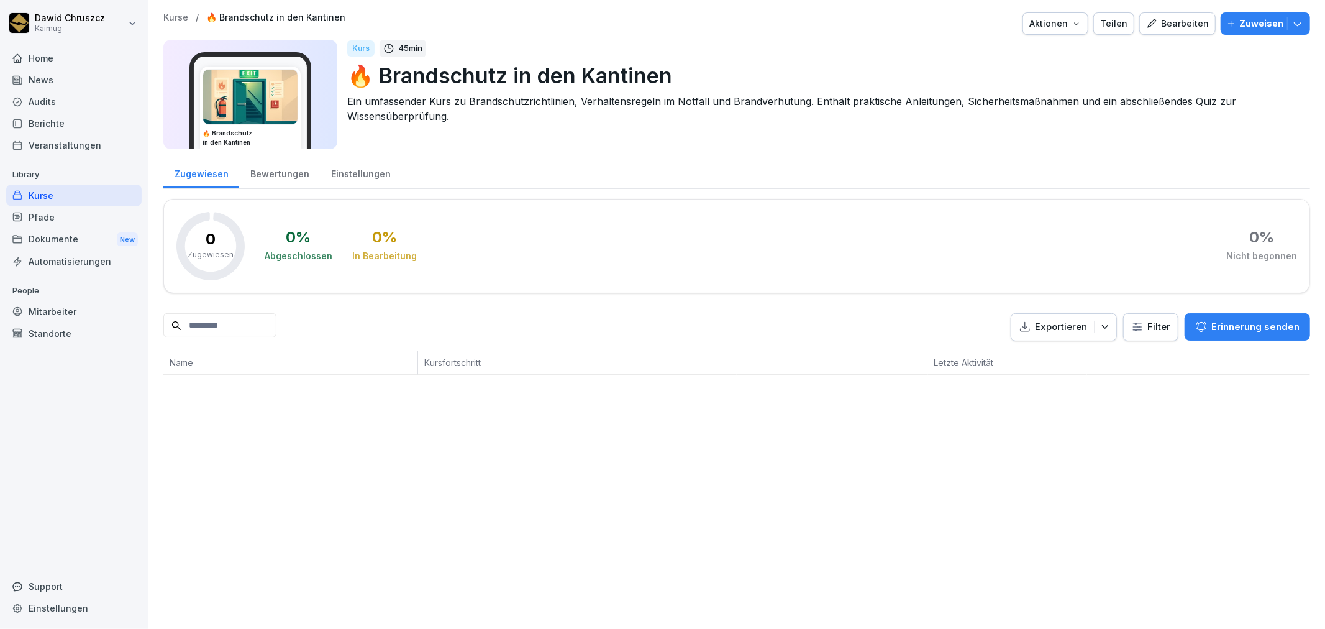
click at [642, 467] on div "Kurse / 🔥 Brandschutz in den Kantinen Aktionen Teilen Bearbeiten Zuweisen 🔥 Bra…" at bounding box center [736, 314] width 1177 height 629
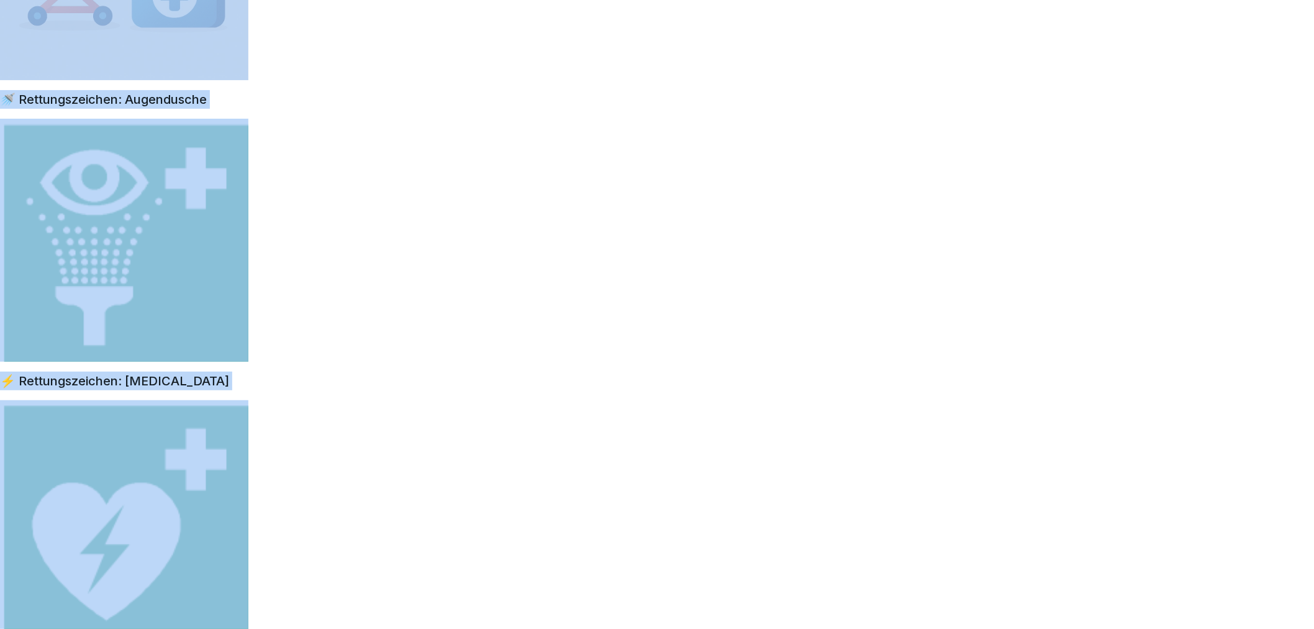
scroll to position [34865, 0]
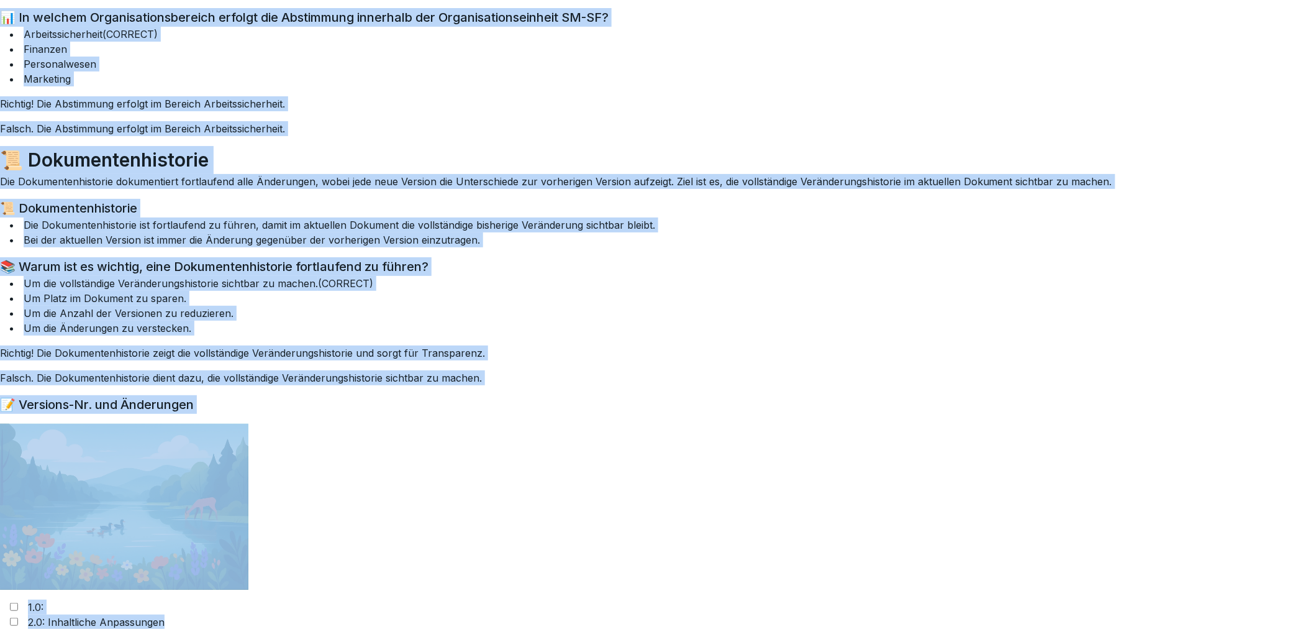
drag, startPoint x: 25, startPoint y: 21, endPoint x: 940, endPoint y: 1272, distance: 1550.0
copy div "Loremipsumd si ame Consecte Adi elitseddoei Temp in Utlaboreetdoloremagnaa, Eni…"
click at [383, 191] on div "📜 Dokumentenhistorie Die Dokumentenhistorie dokumentiert fortlaufend alle Änder…" at bounding box center [657, 387] width 1314 height 483
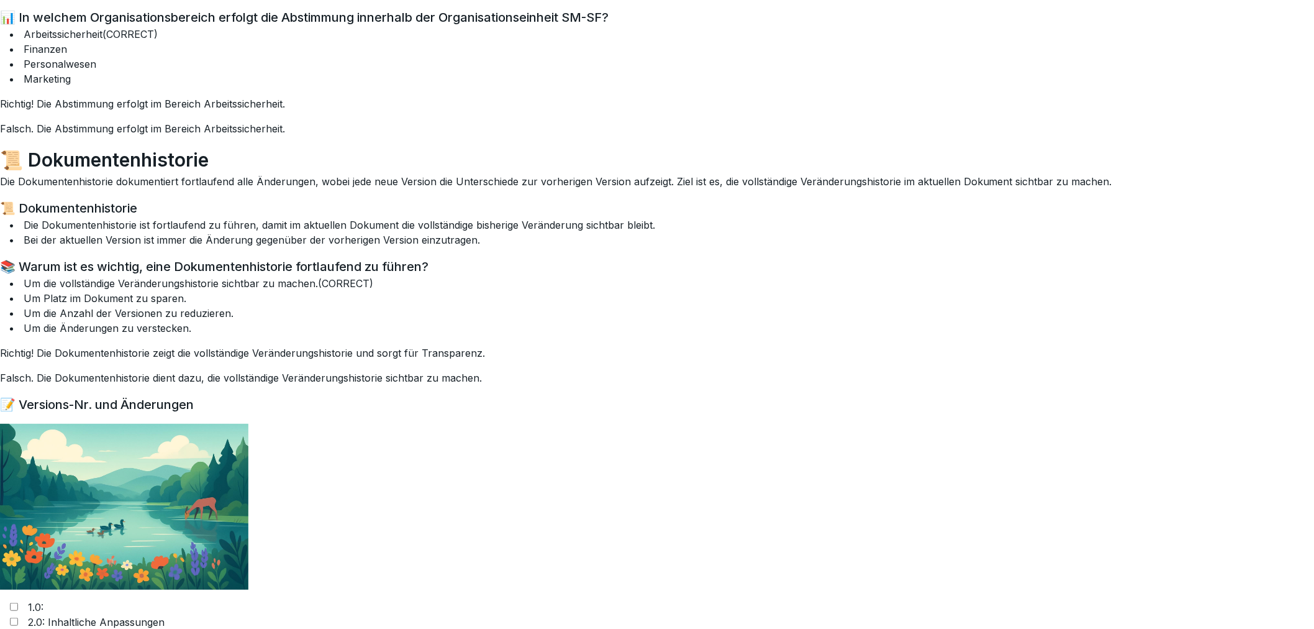
click at [740, 89] on div "📊 In welchem Organisationsbereich erfolgt die Abstimmung innerhalb der Organisa…" at bounding box center [657, 72] width 1314 height 128
drag, startPoint x: 871, startPoint y: 134, endPoint x: 706, endPoint y: 9, distance: 206.6
click at [867, 128] on p "Falsch. Die Abstimmung erfolgt im Bereich Arbeitssicherheit." at bounding box center [657, 128] width 1314 height 15
